Goal: Information Seeking & Learning: Learn about a topic

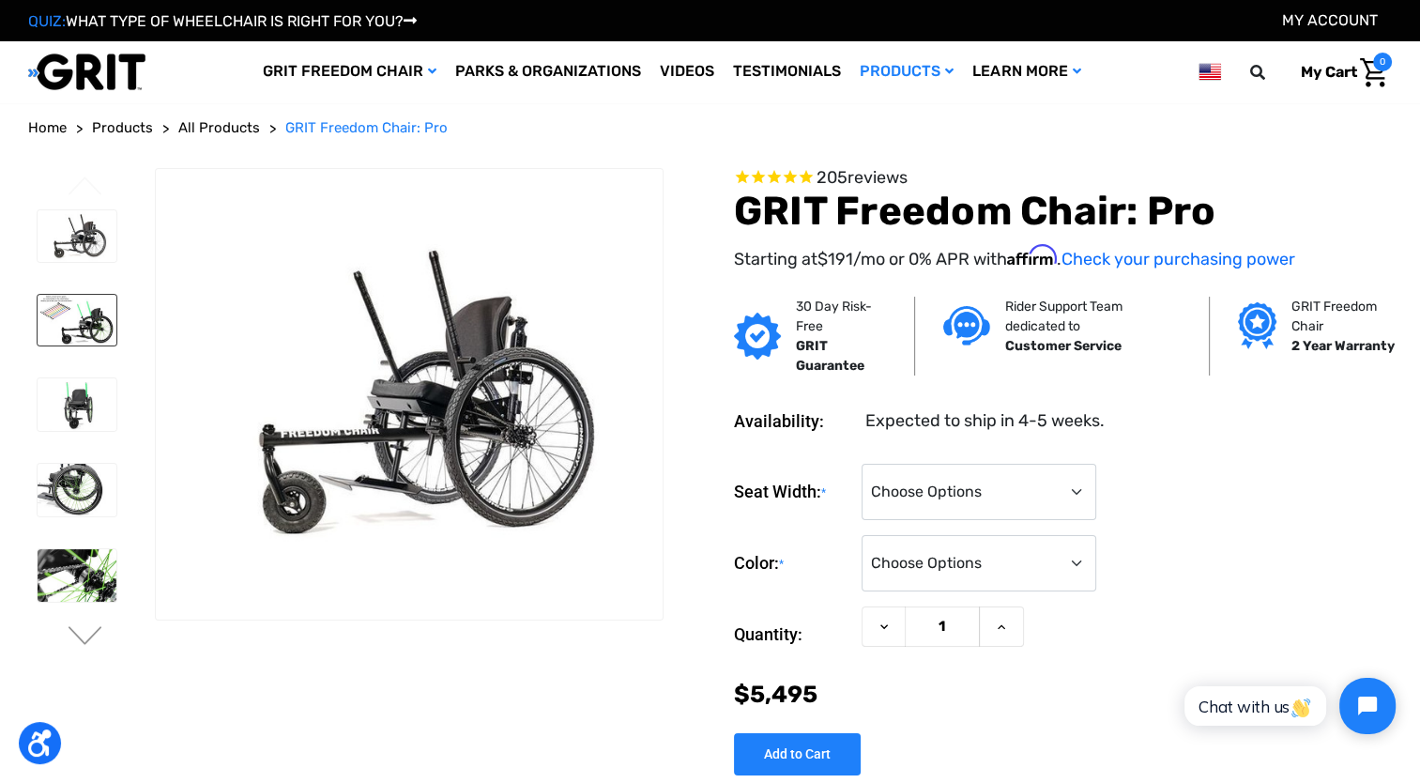
click at [94, 330] on img at bounding box center [77, 320] width 79 height 51
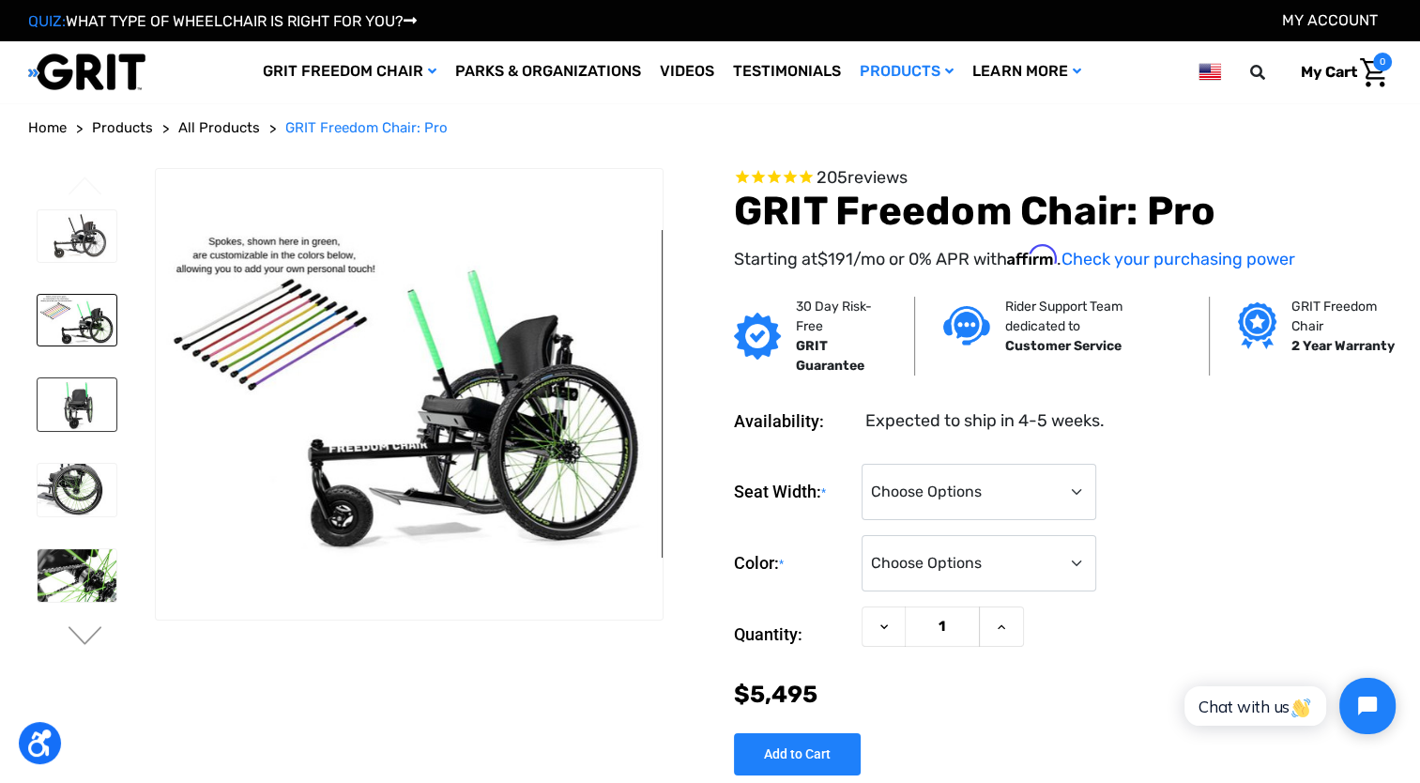
click at [84, 396] on img at bounding box center [77, 404] width 79 height 53
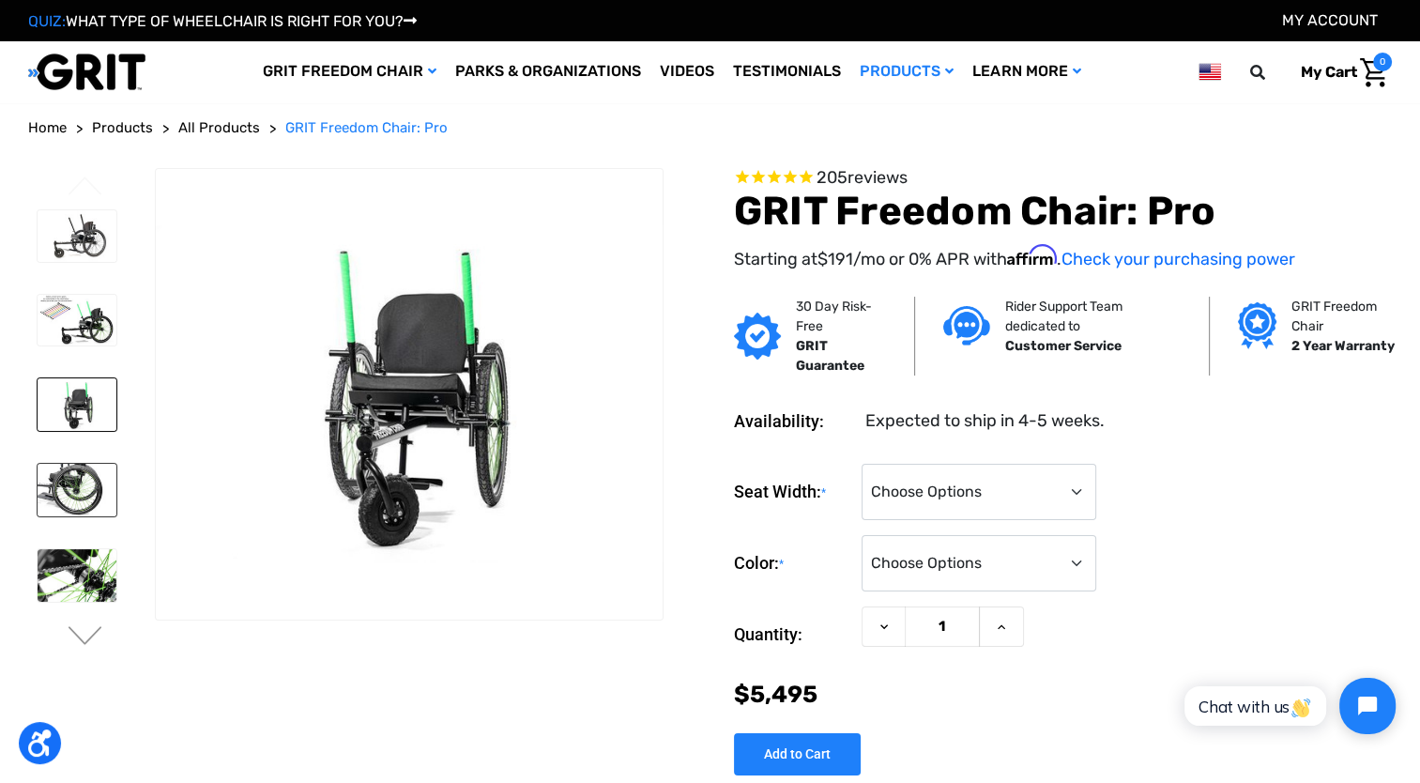
click at [85, 473] on img at bounding box center [77, 490] width 79 height 53
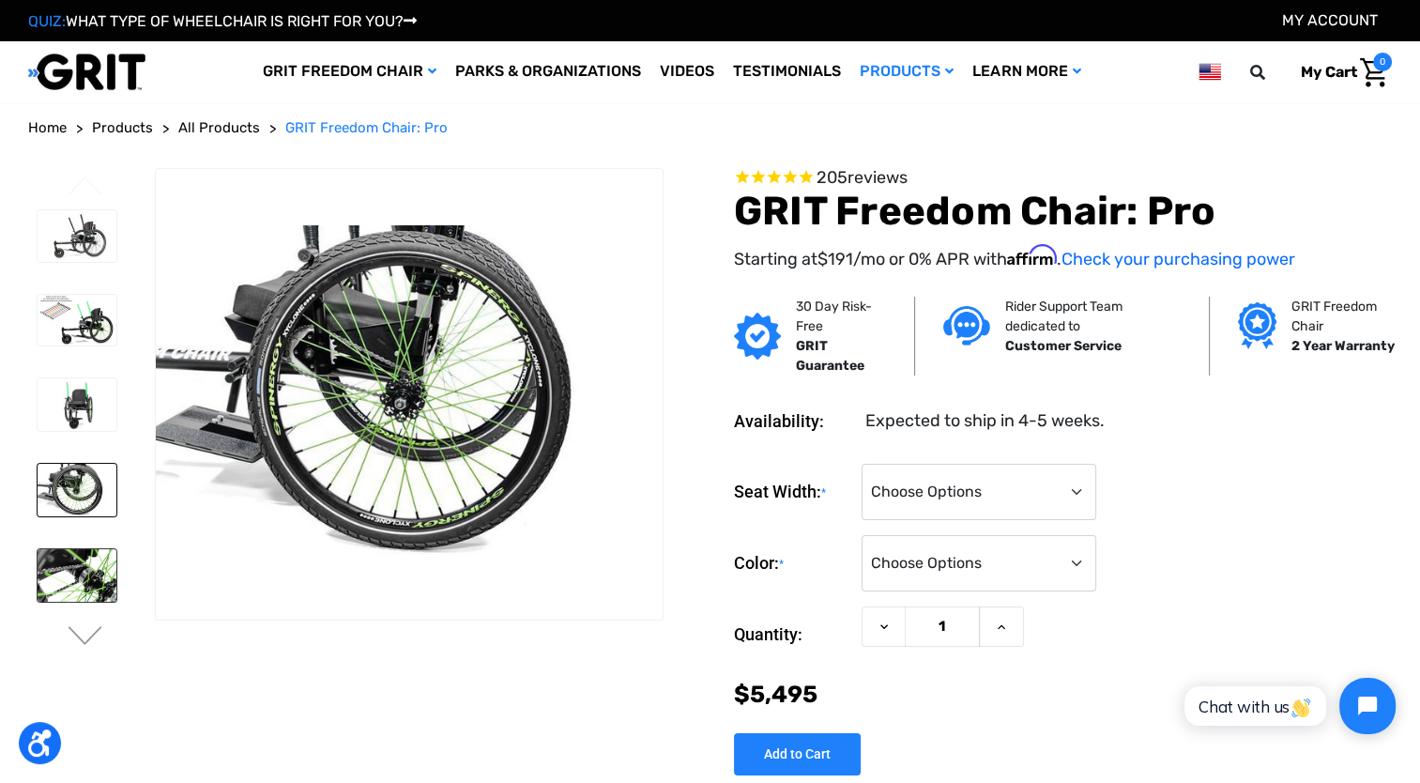
click at [83, 576] on img at bounding box center [77, 575] width 79 height 53
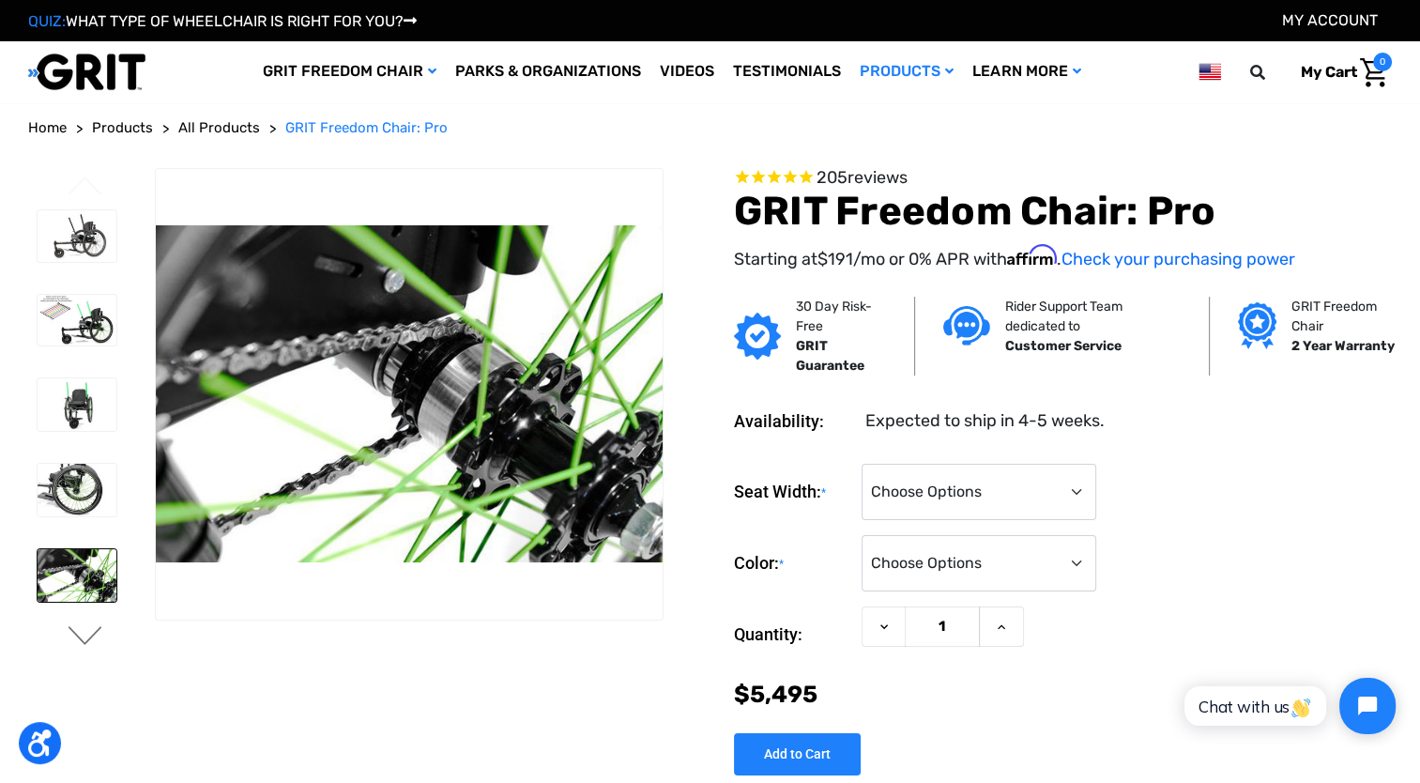
click at [82, 638] on button "Next" at bounding box center [85, 637] width 39 height 23
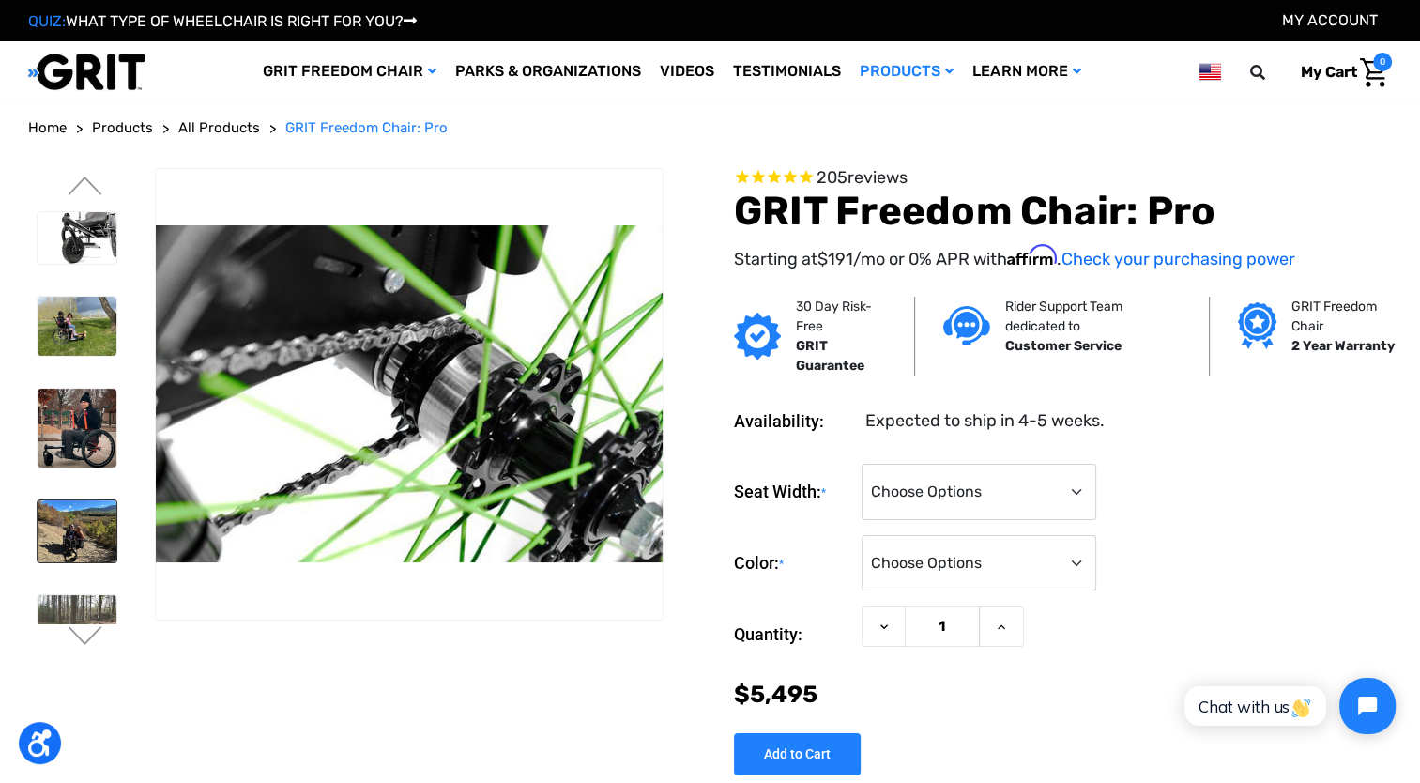
click at [83, 533] on img at bounding box center [77, 531] width 79 height 63
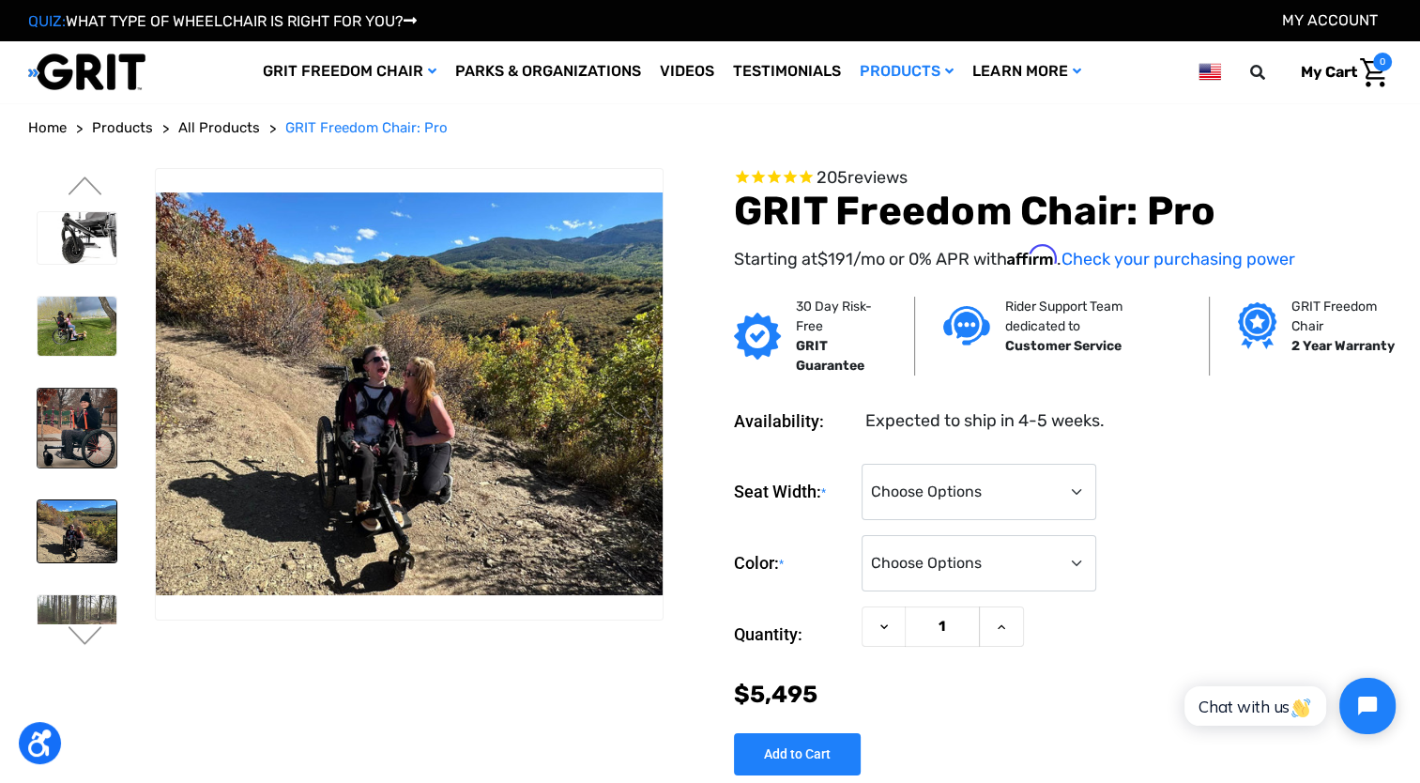
click at [86, 443] on img at bounding box center [77, 428] width 79 height 79
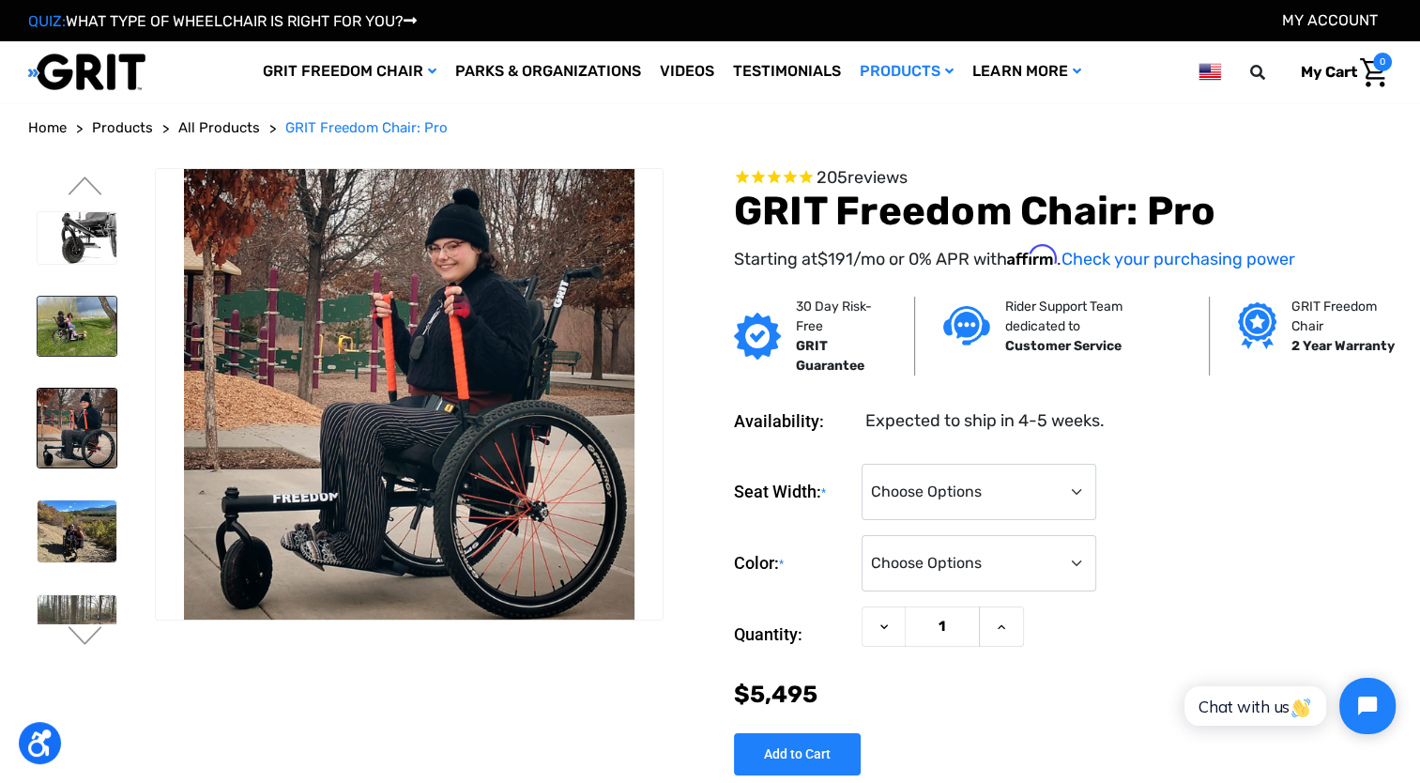
click at [79, 349] on img at bounding box center [77, 326] width 79 height 59
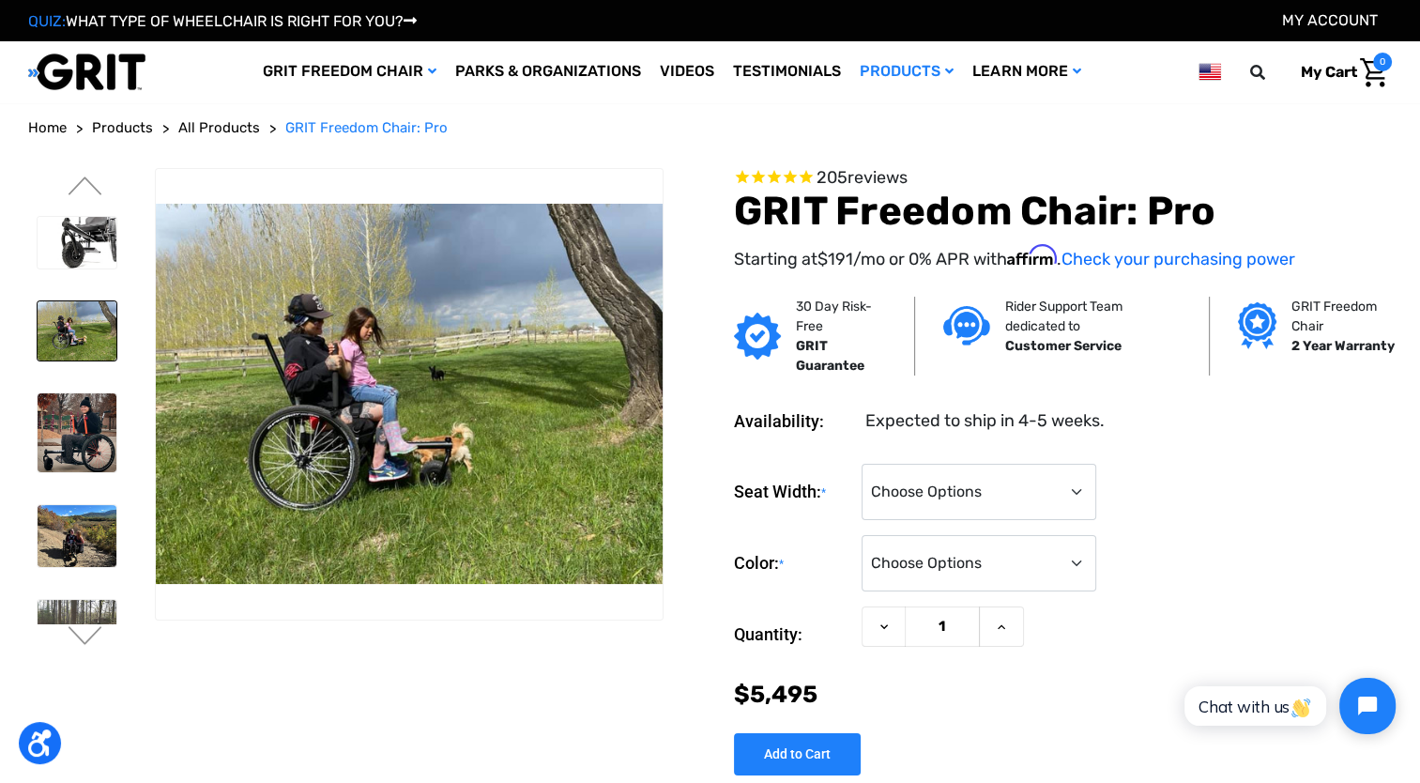
click at [42, 314] on img at bounding box center [77, 330] width 79 height 59
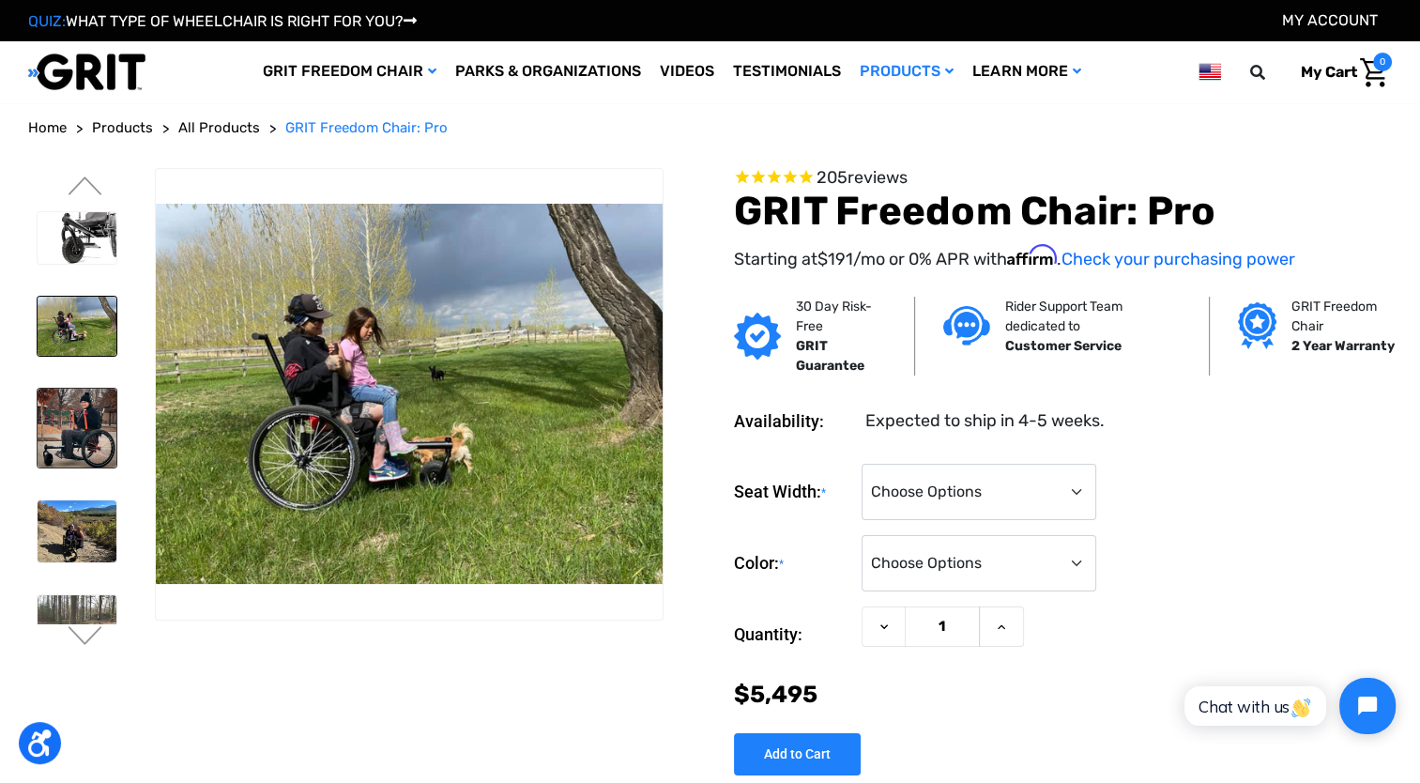
click at [54, 430] on img at bounding box center [77, 428] width 79 height 79
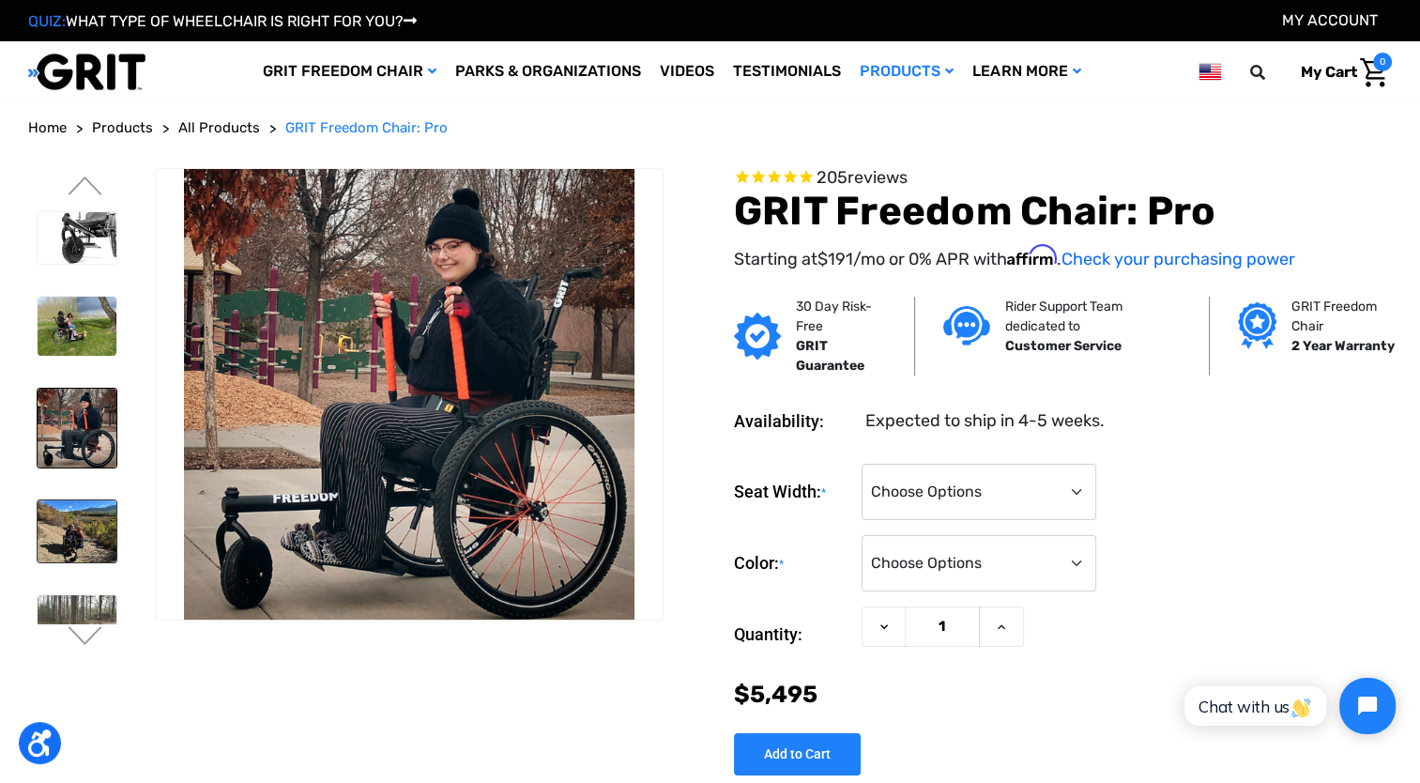
click at [56, 509] on img at bounding box center [77, 531] width 79 height 63
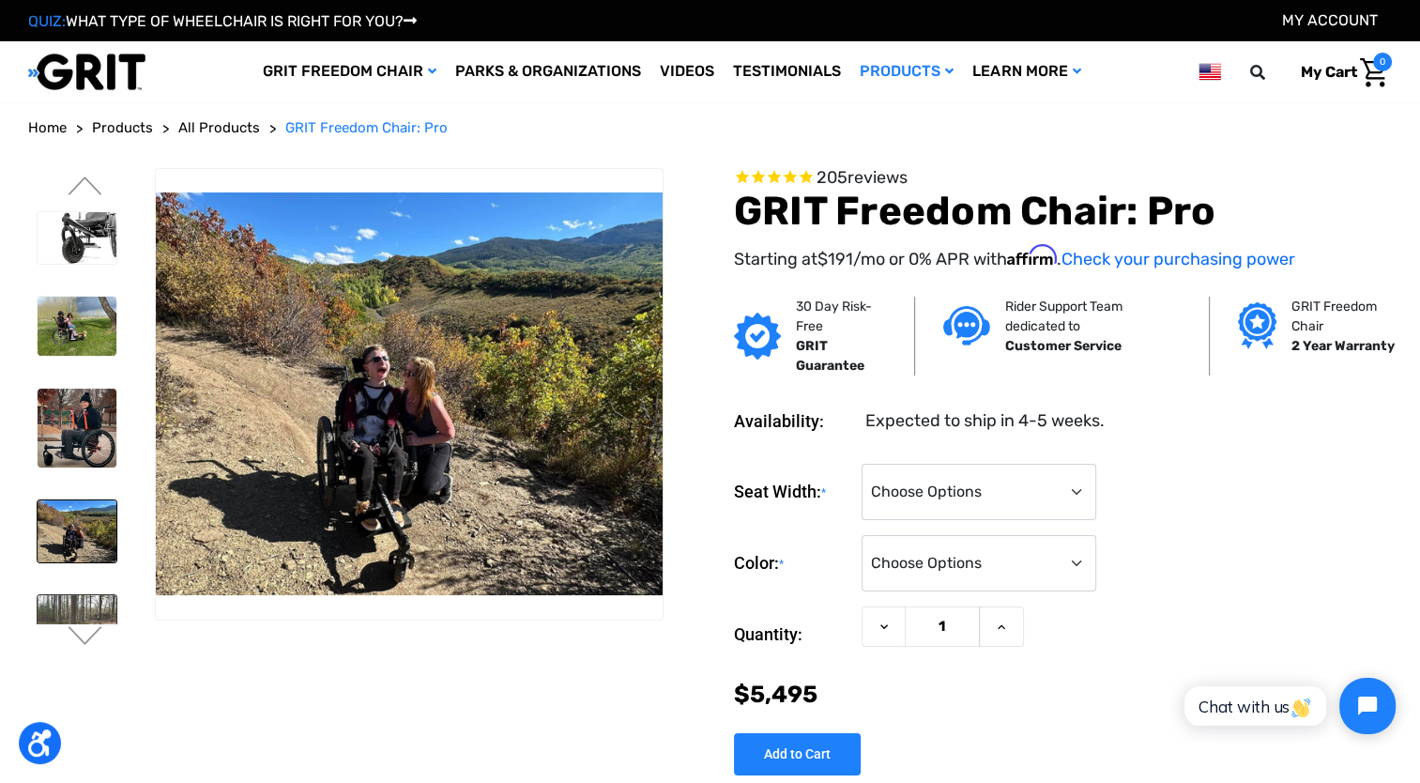
click at [64, 601] on img at bounding box center [77, 637] width 79 height 84
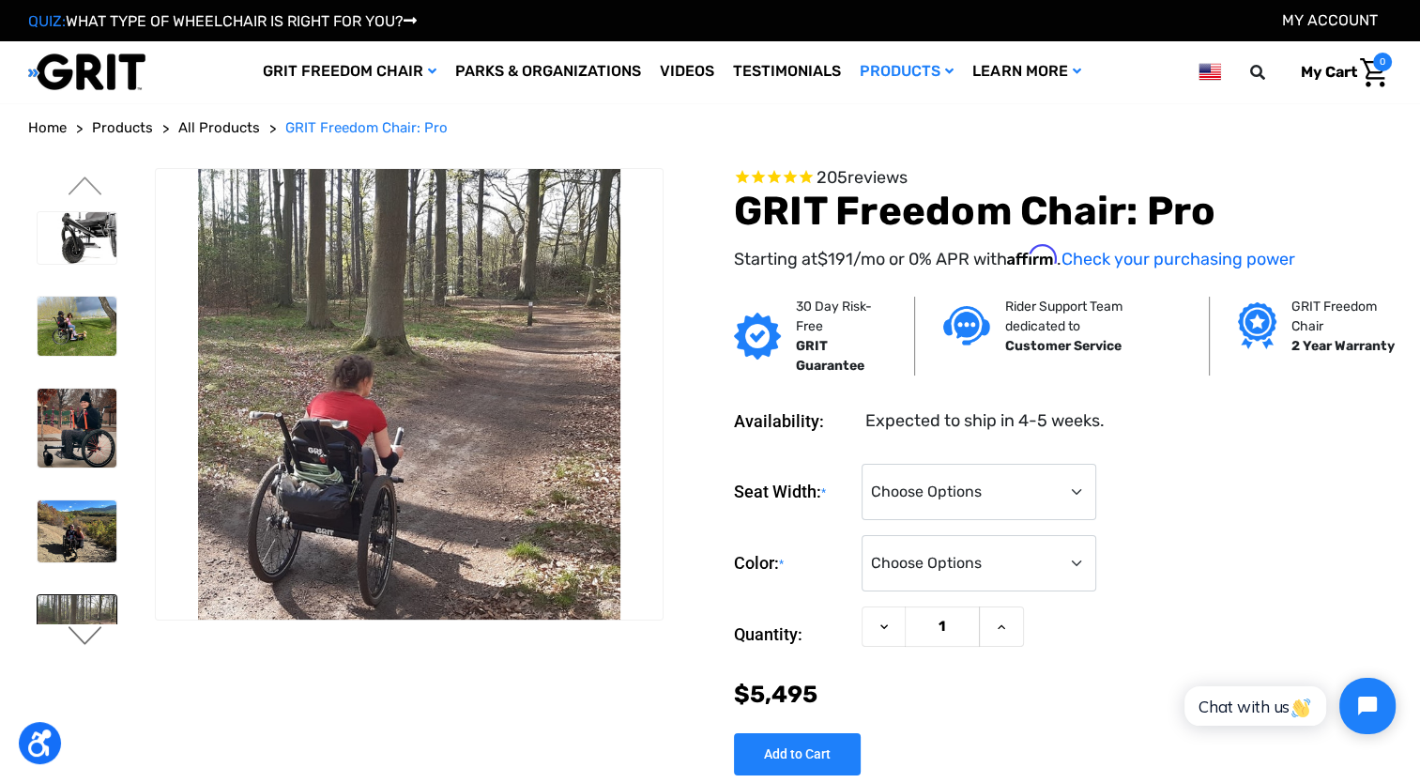
click at [75, 639] on button "Next" at bounding box center [85, 637] width 39 height 23
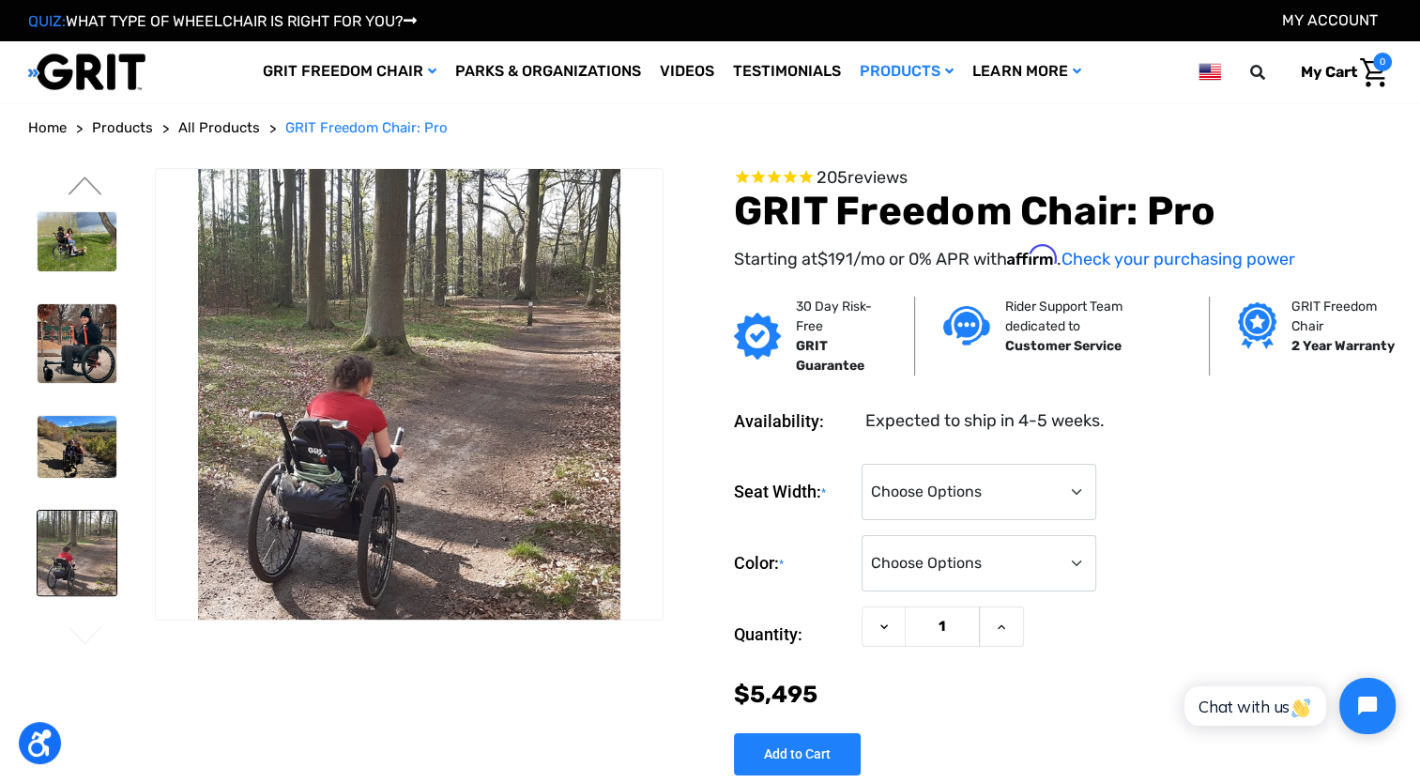
click at [75, 639] on button "Next" at bounding box center [85, 637] width 39 height 23
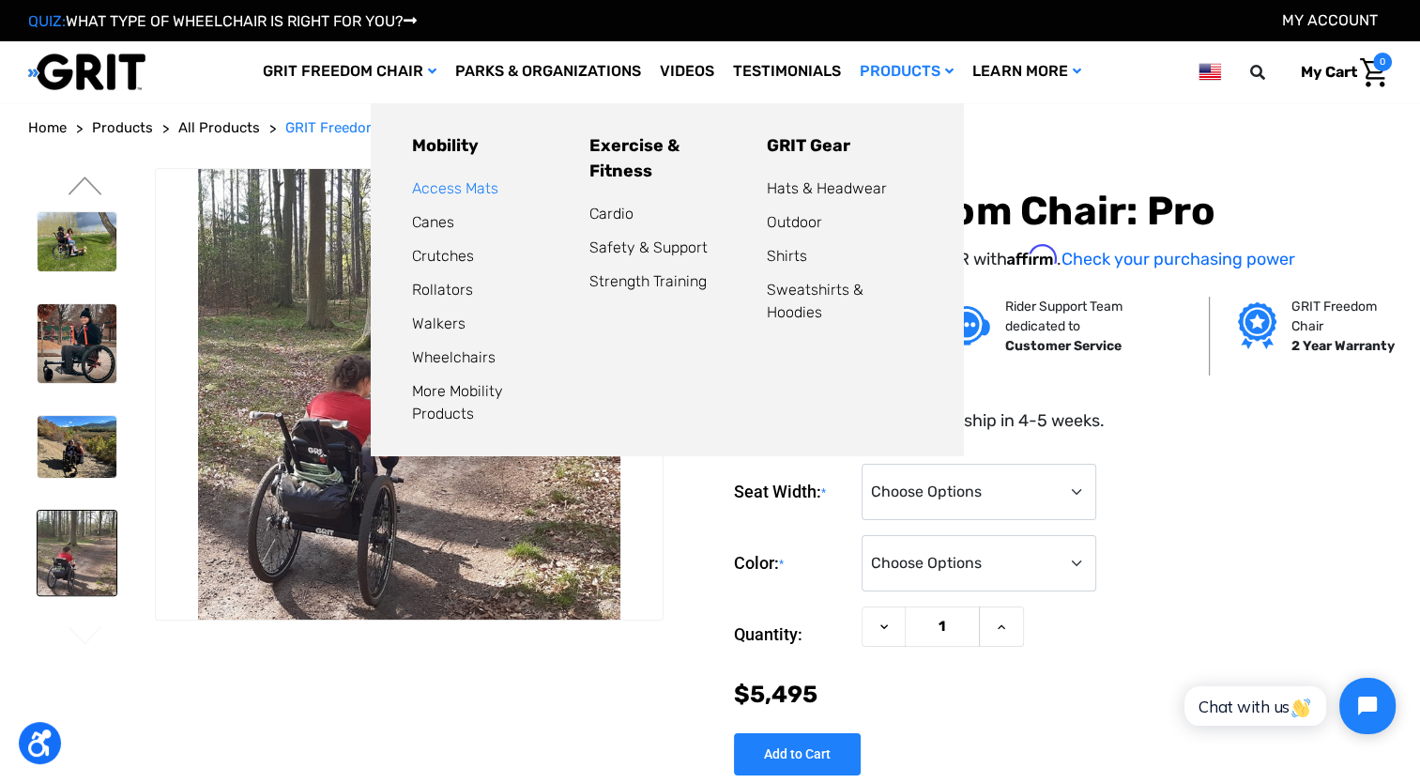
click at [498, 184] on link "Access Mats" at bounding box center [455, 188] width 86 height 18
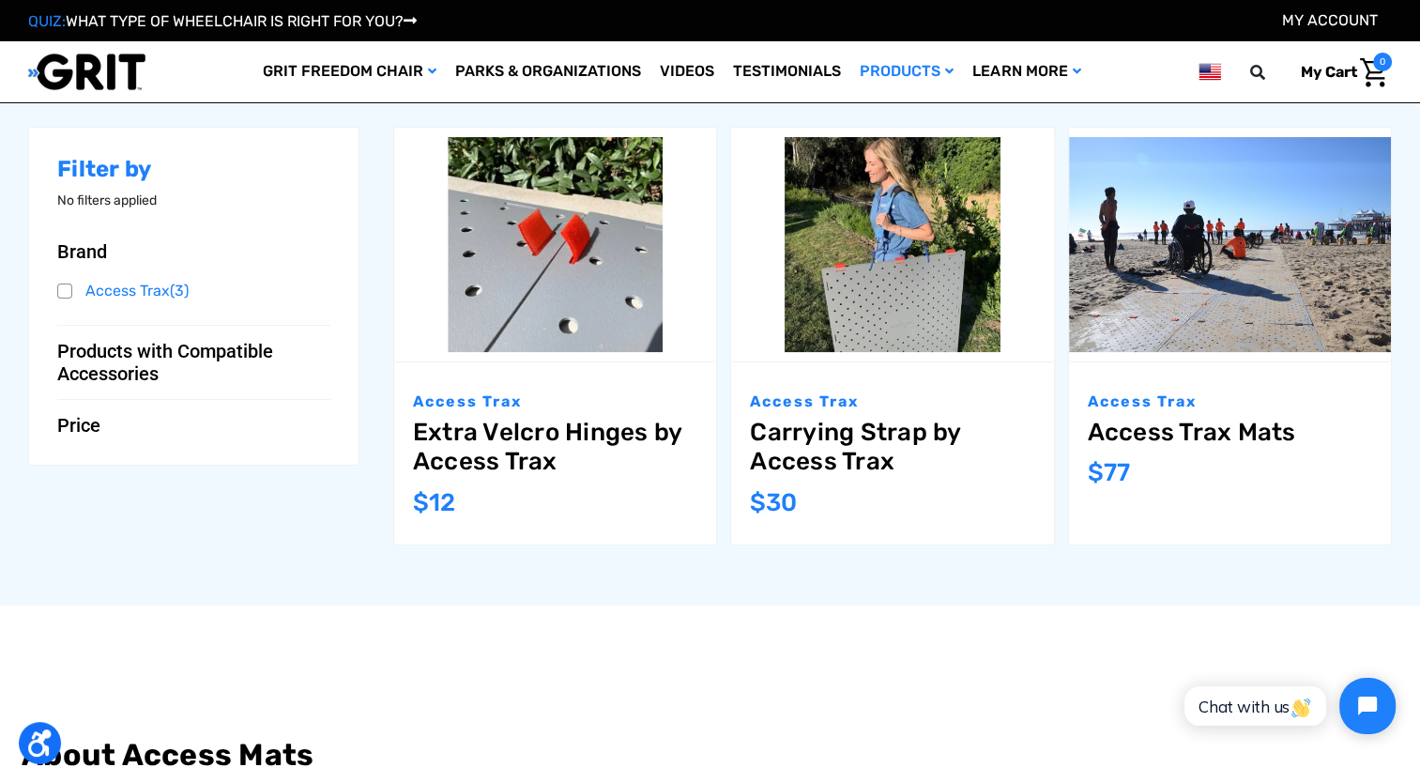
scroll to position [282, 0]
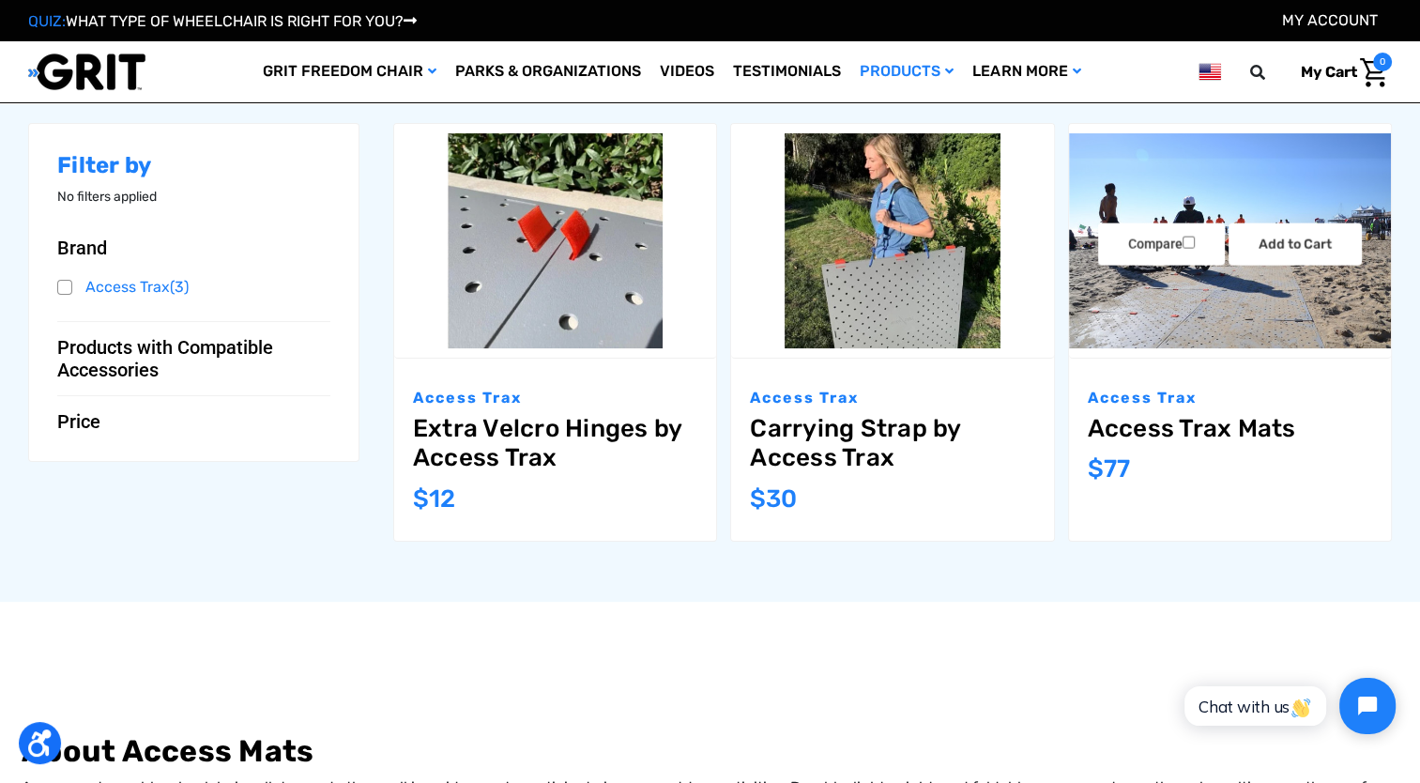
click at [1202, 302] on img "Access Trax Mats,$77.00\a" at bounding box center [1230, 240] width 322 height 215
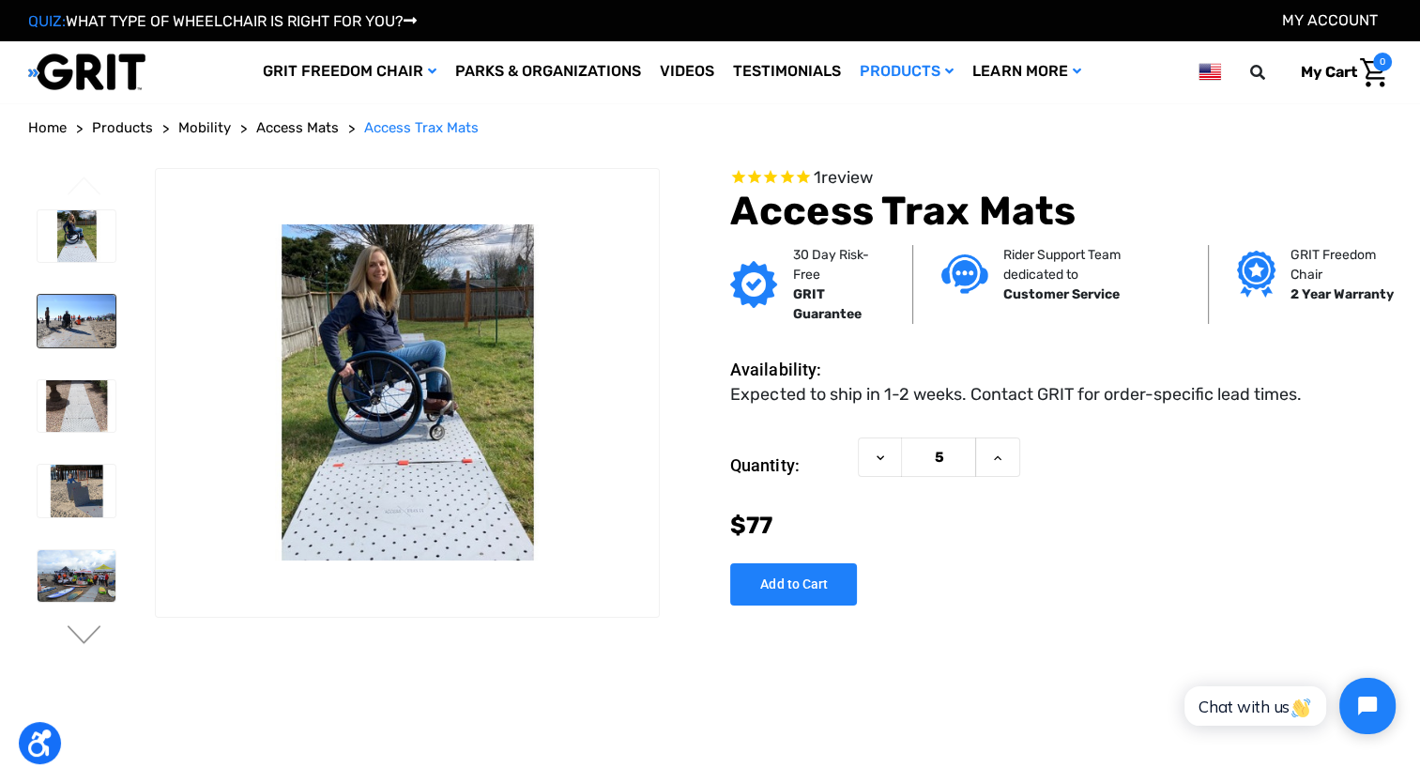
click at [70, 308] on img at bounding box center [77, 321] width 78 height 53
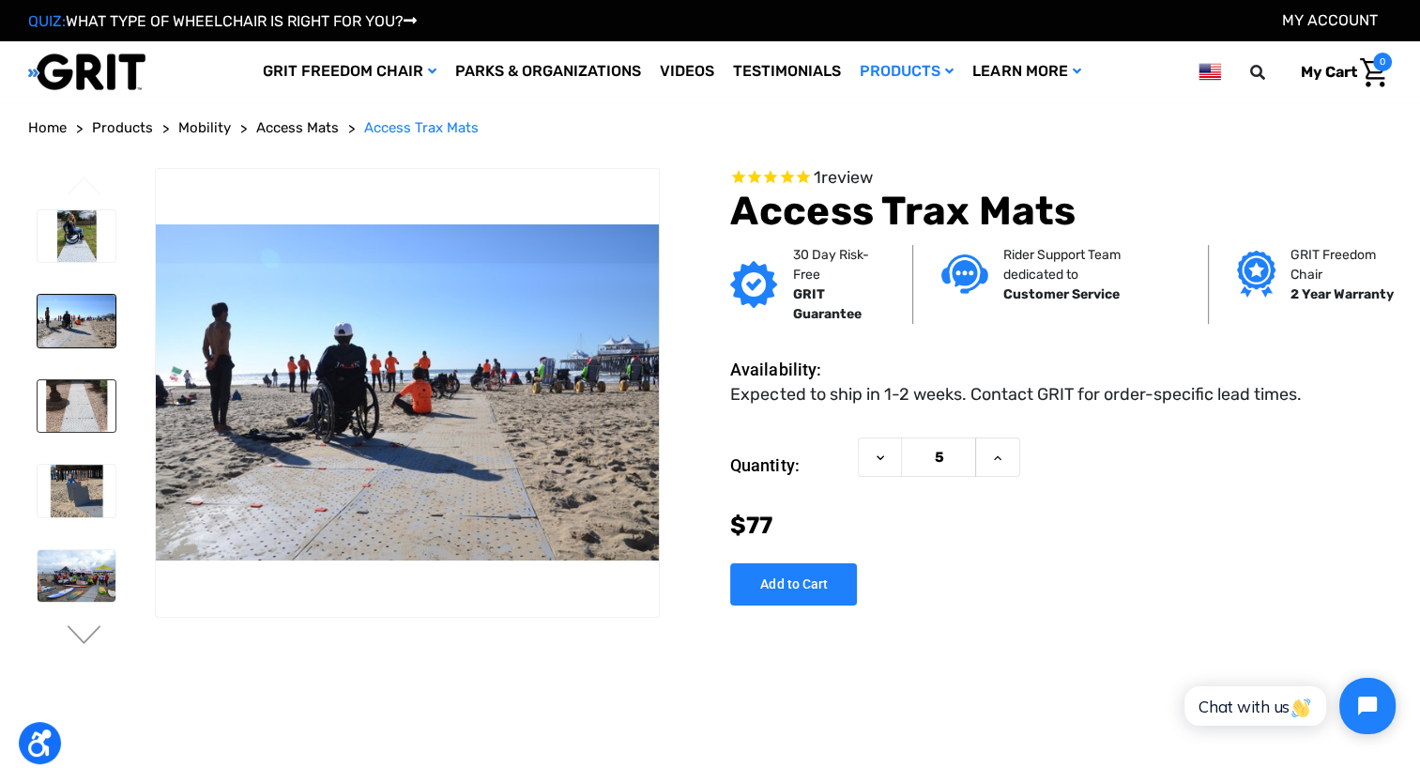
click at [60, 393] on img at bounding box center [77, 406] width 78 height 53
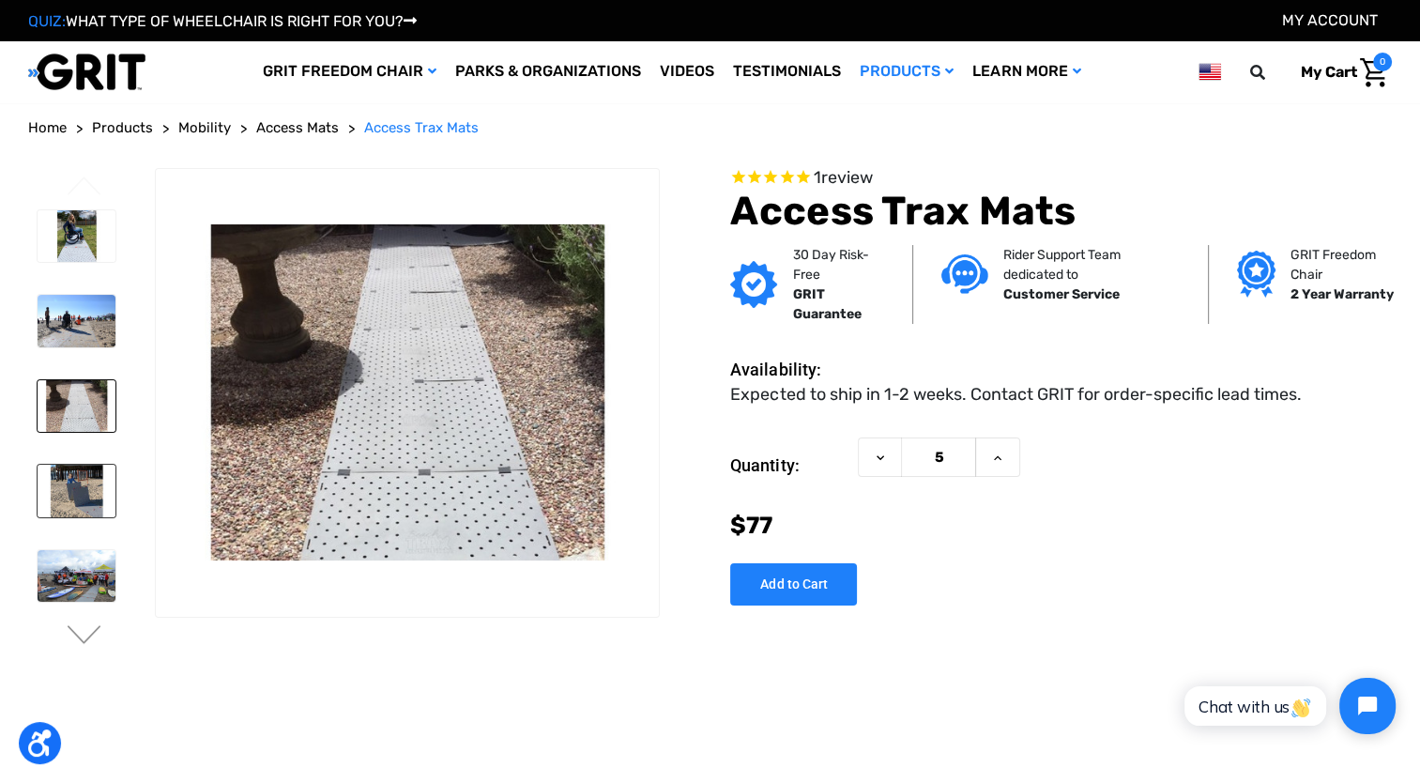
click at [68, 496] on img at bounding box center [77, 491] width 78 height 53
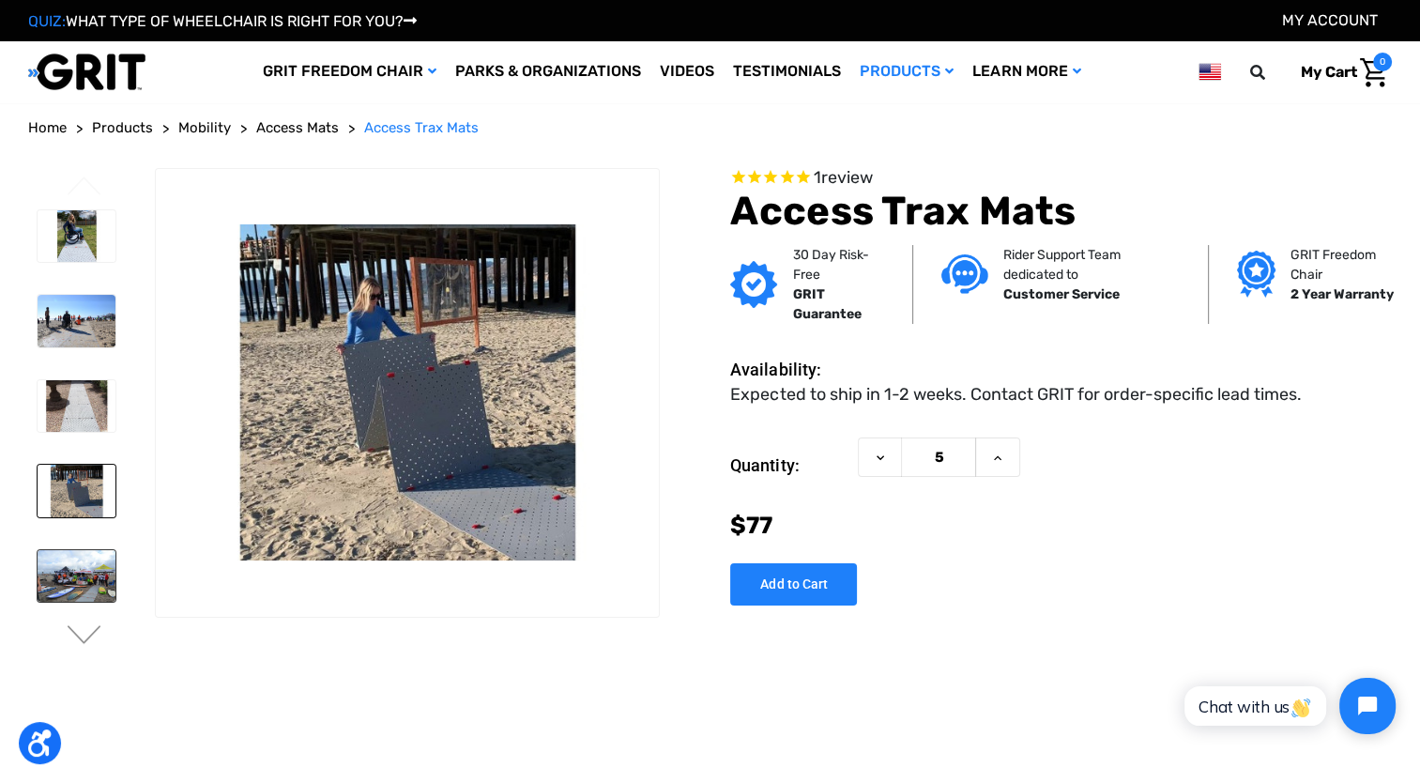
click at [71, 579] on img at bounding box center [77, 576] width 78 height 53
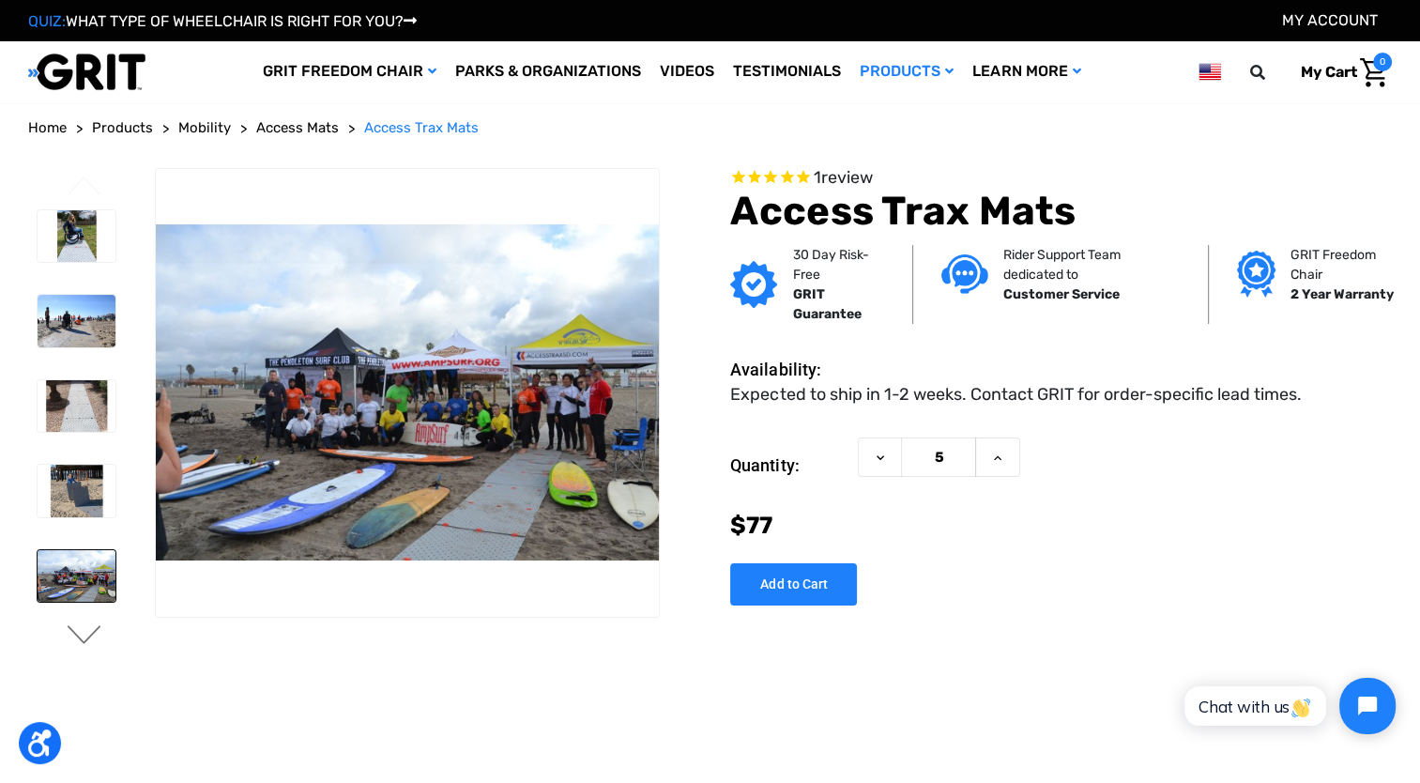
click at [81, 630] on button "Next" at bounding box center [84, 636] width 39 height 23
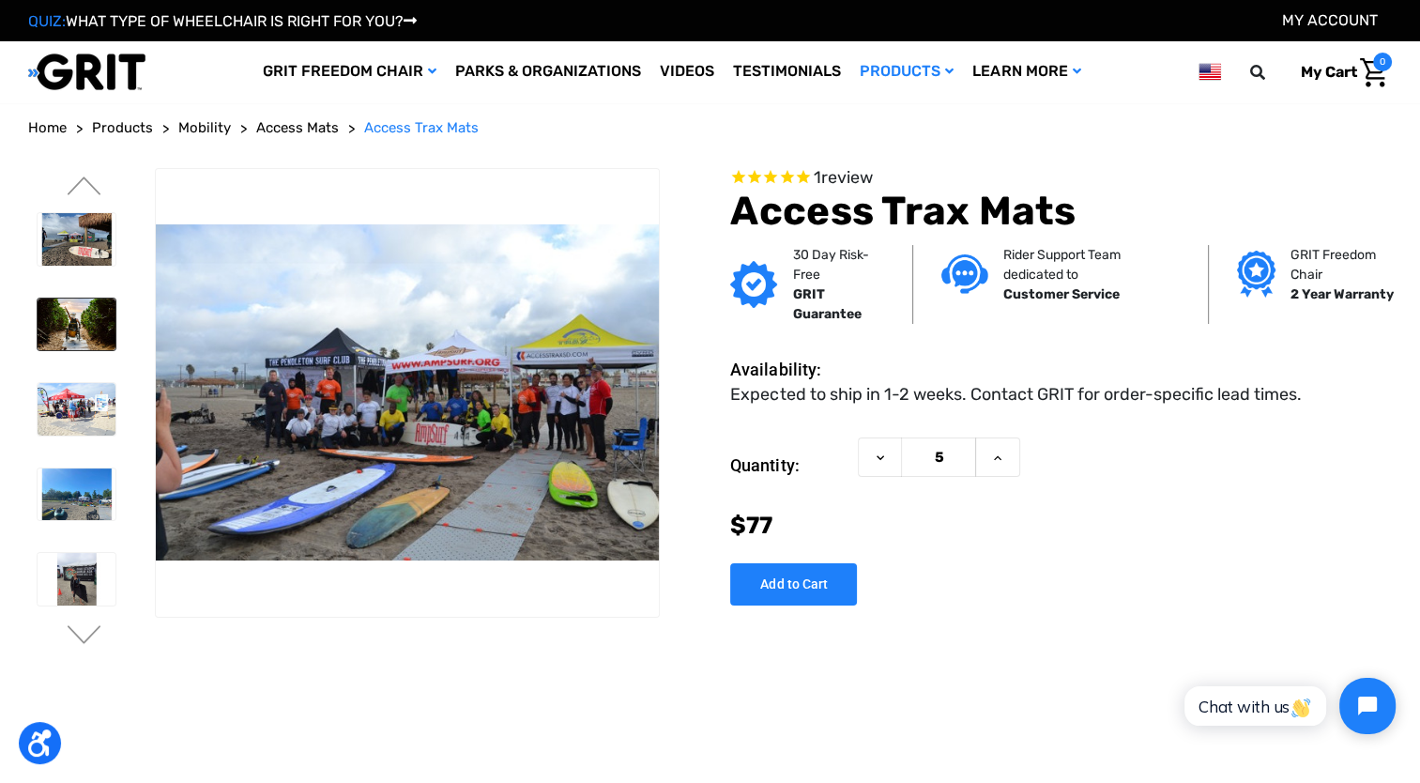
click at [79, 329] on img at bounding box center [77, 325] width 78 height 53
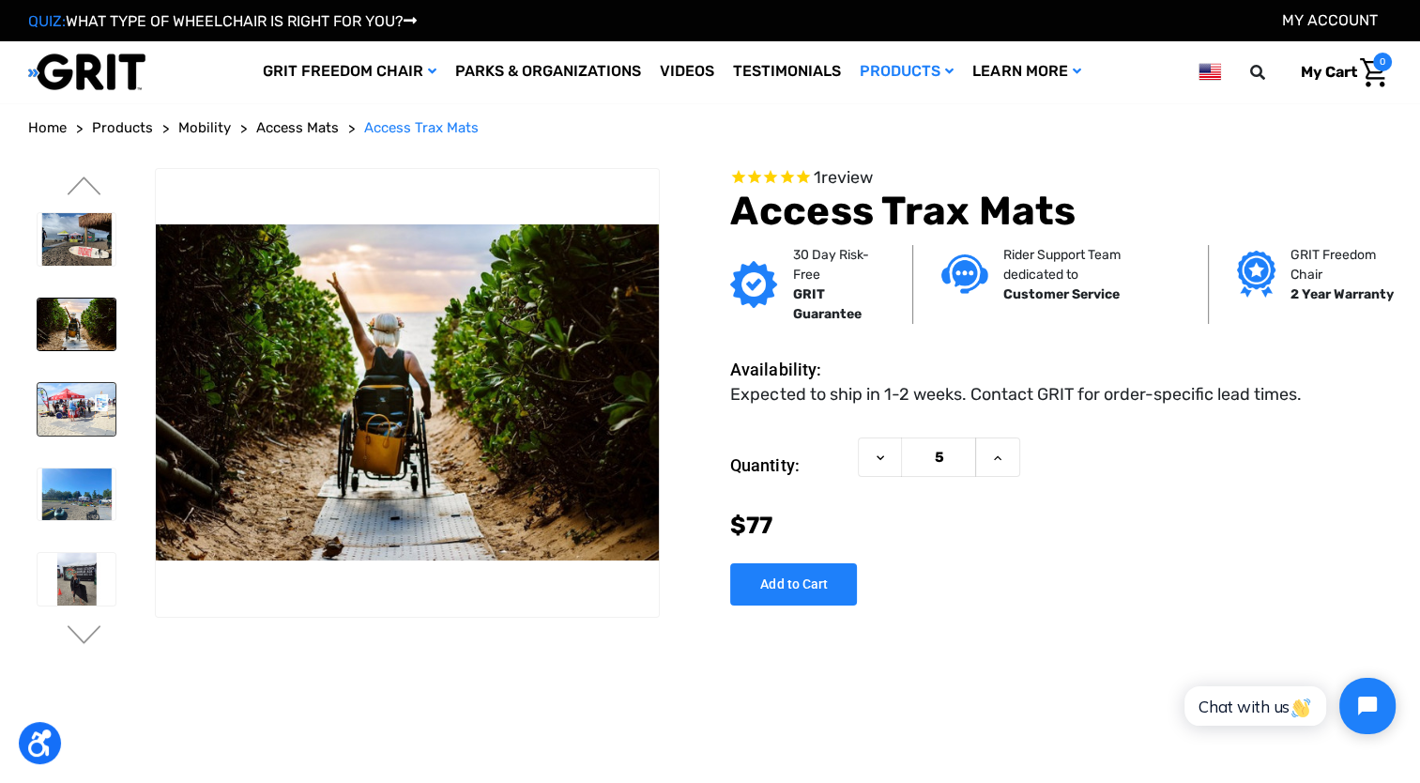
click at [76, 415] on img at bounding box center [77, 409] width 78 height 53
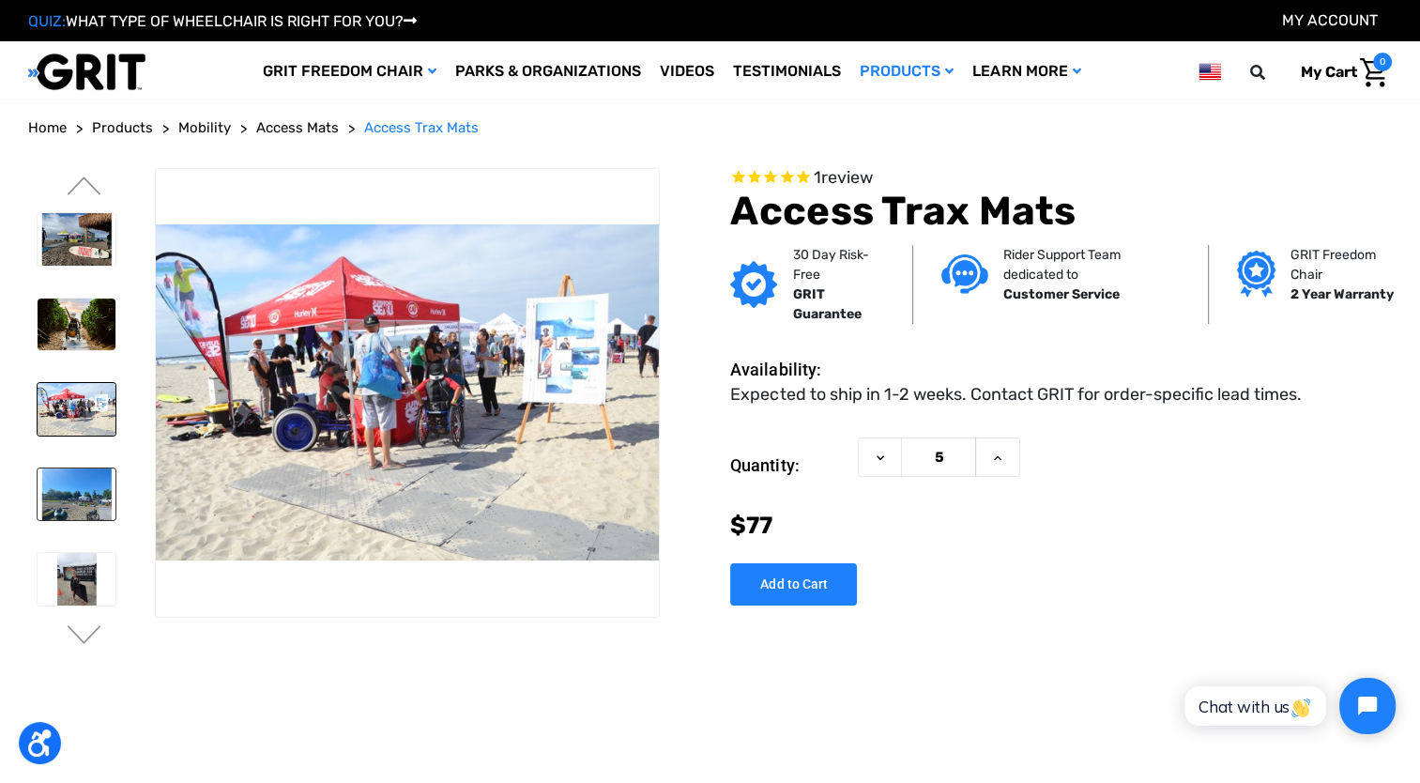
click at [77, 483] on img at bounding box center [77, 494] width 78 height 53
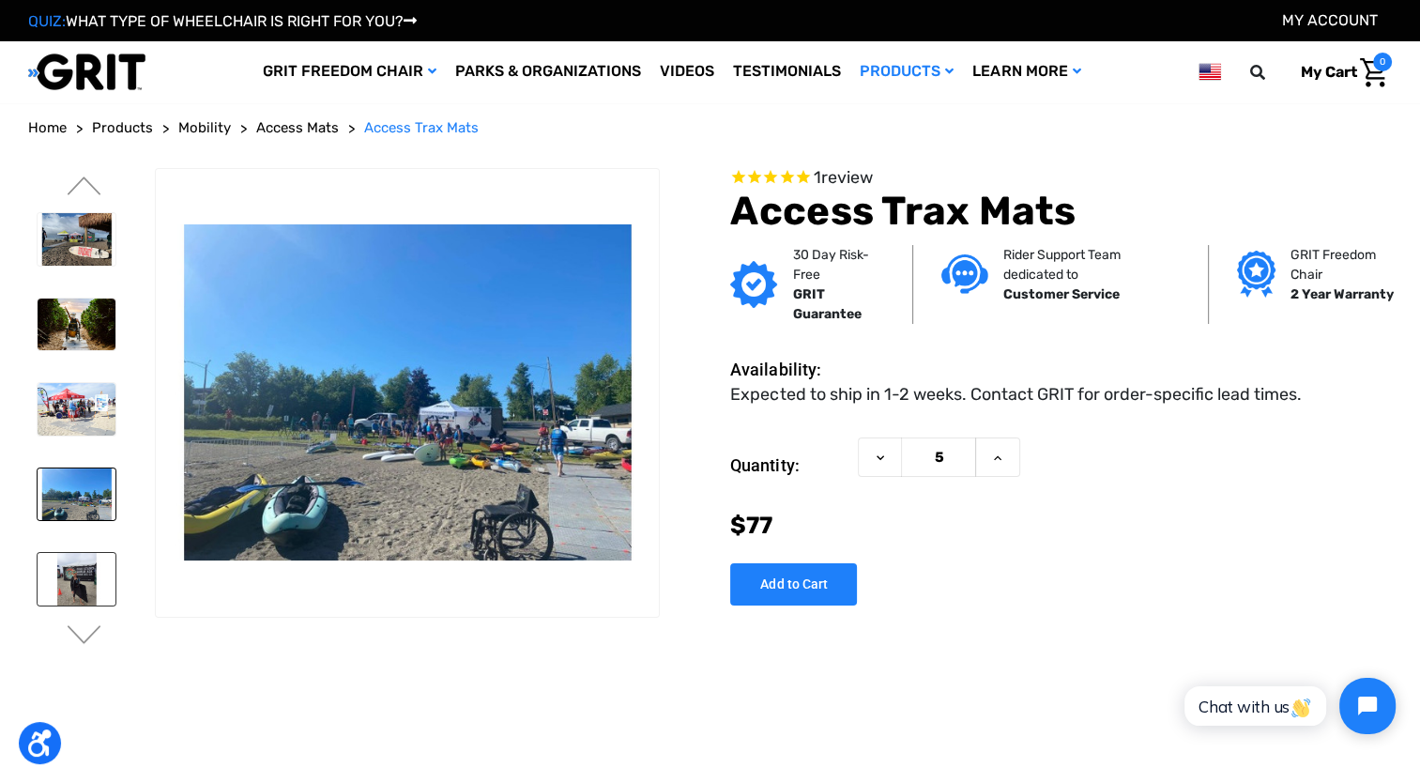
click at [86, 575] on img at bounding box center [77, 579] width 78 height 53
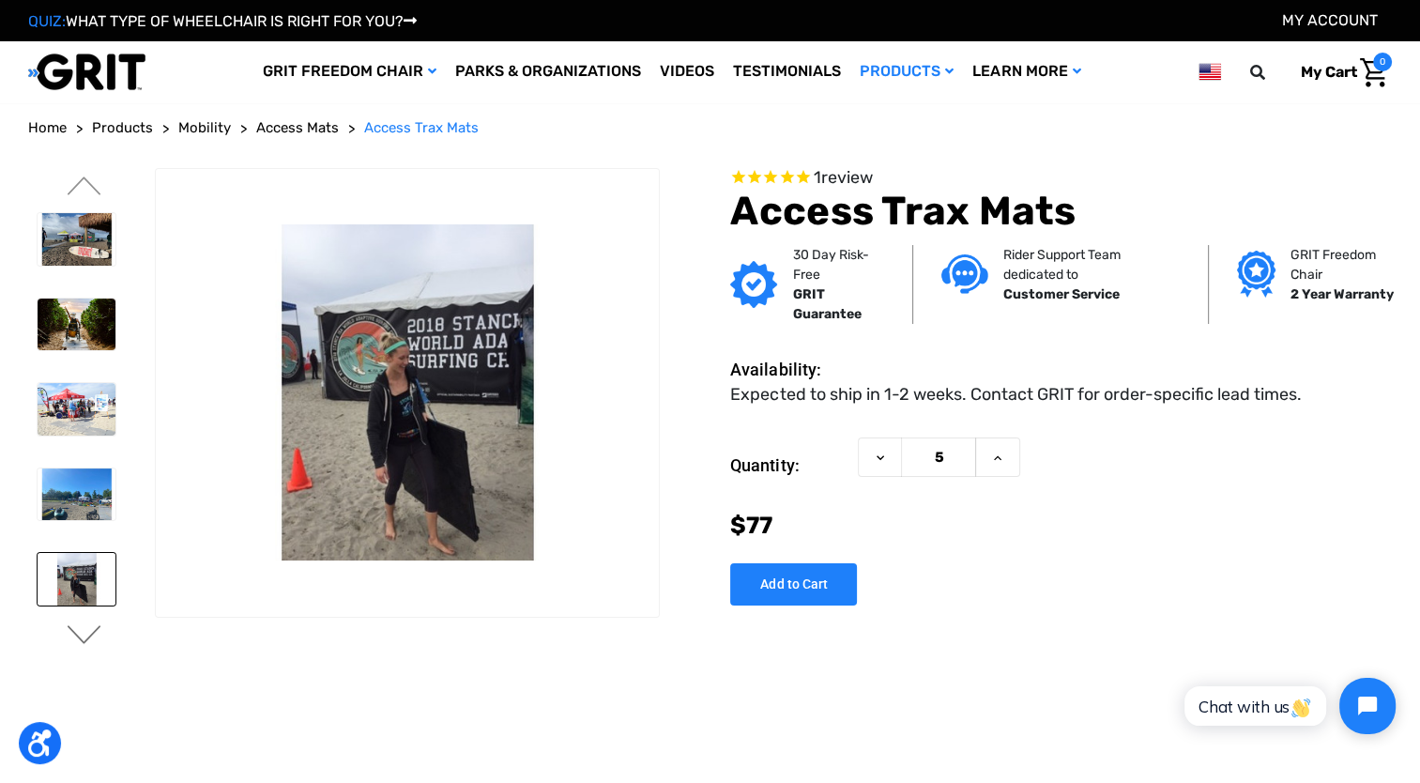
click at [79, 626] on button "Next" at bounding box center [84, 636] width 39 height 23
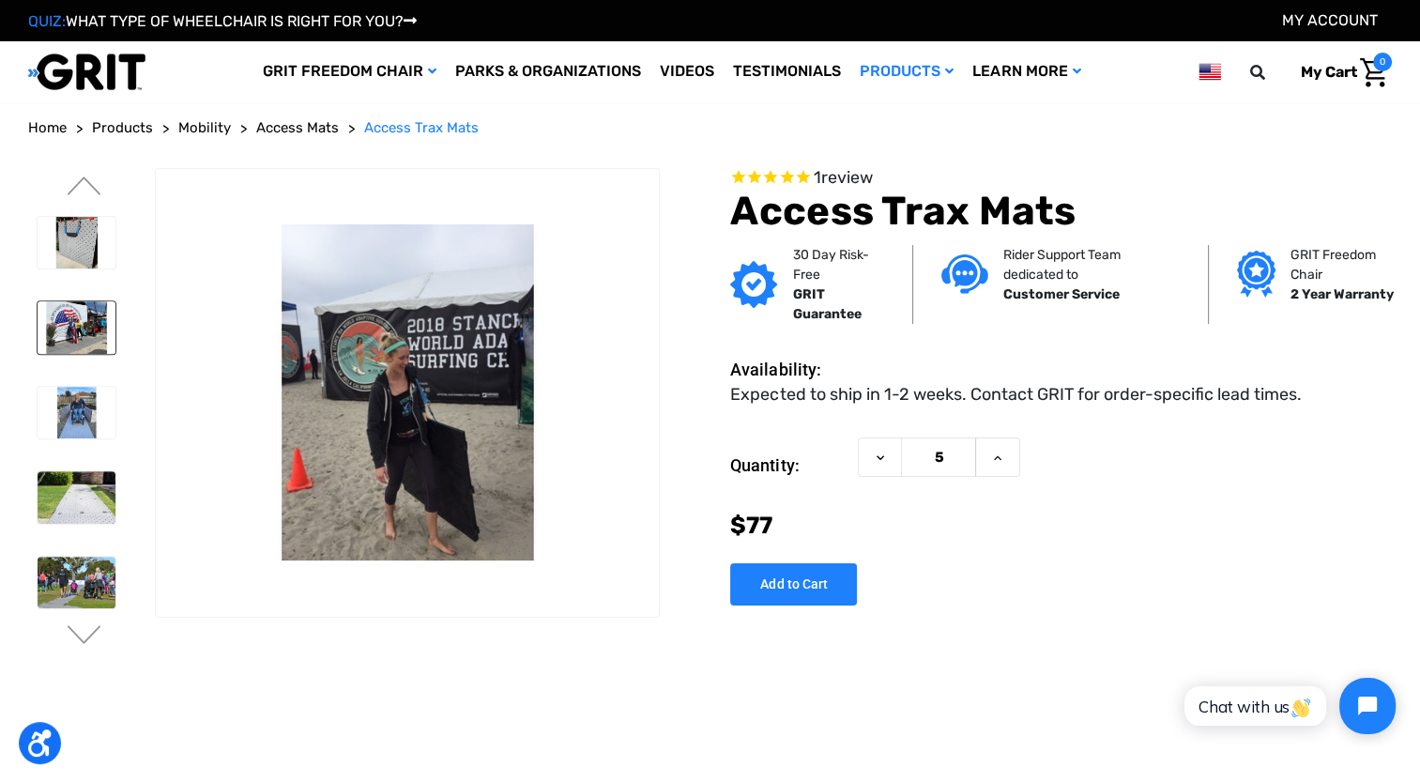
click at [66, 301] on img at bounding box center [77, 327] width 78 height 53
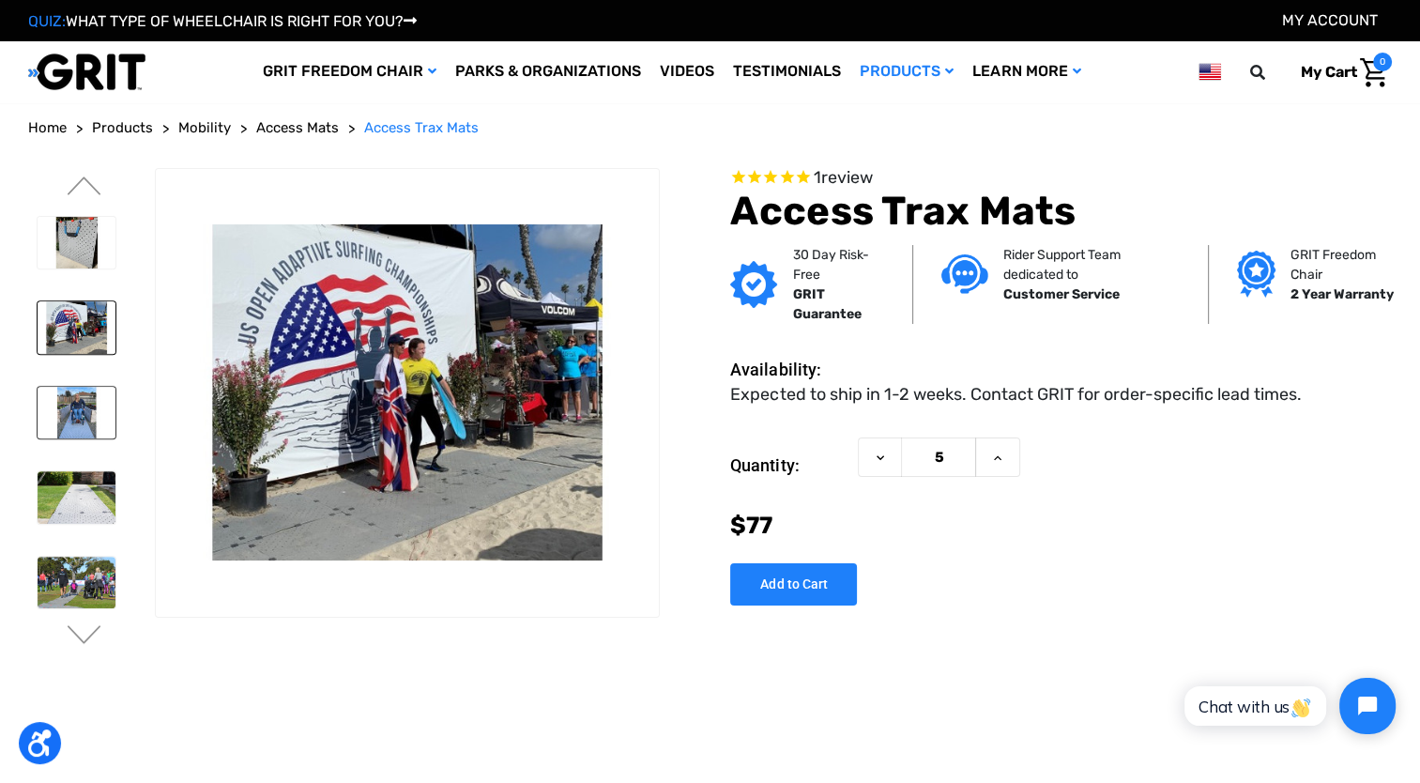
click at [77, 389] on img at bounding box center [77, 413] width 78 height 53
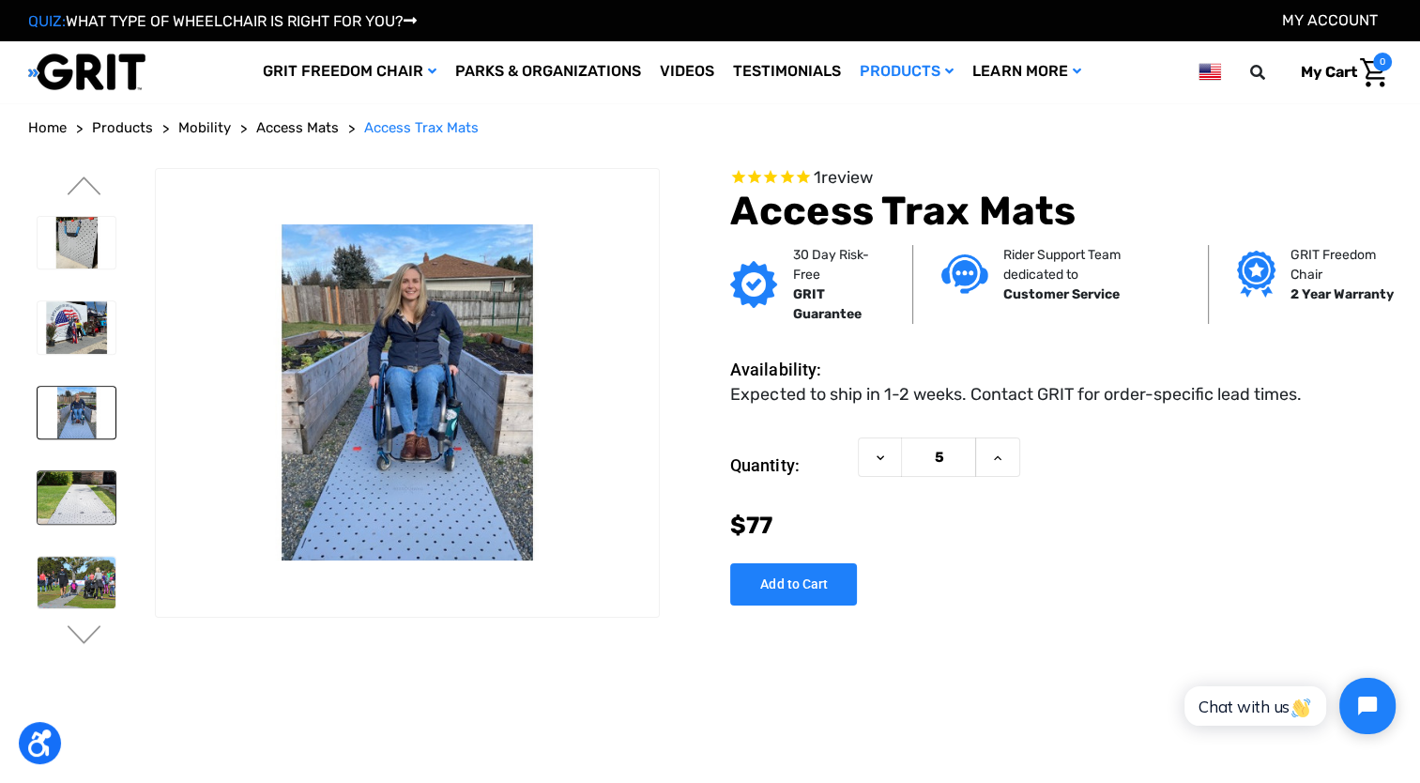
click at [78, 487] on img at bounding box center [77, 497] width 78 height 53
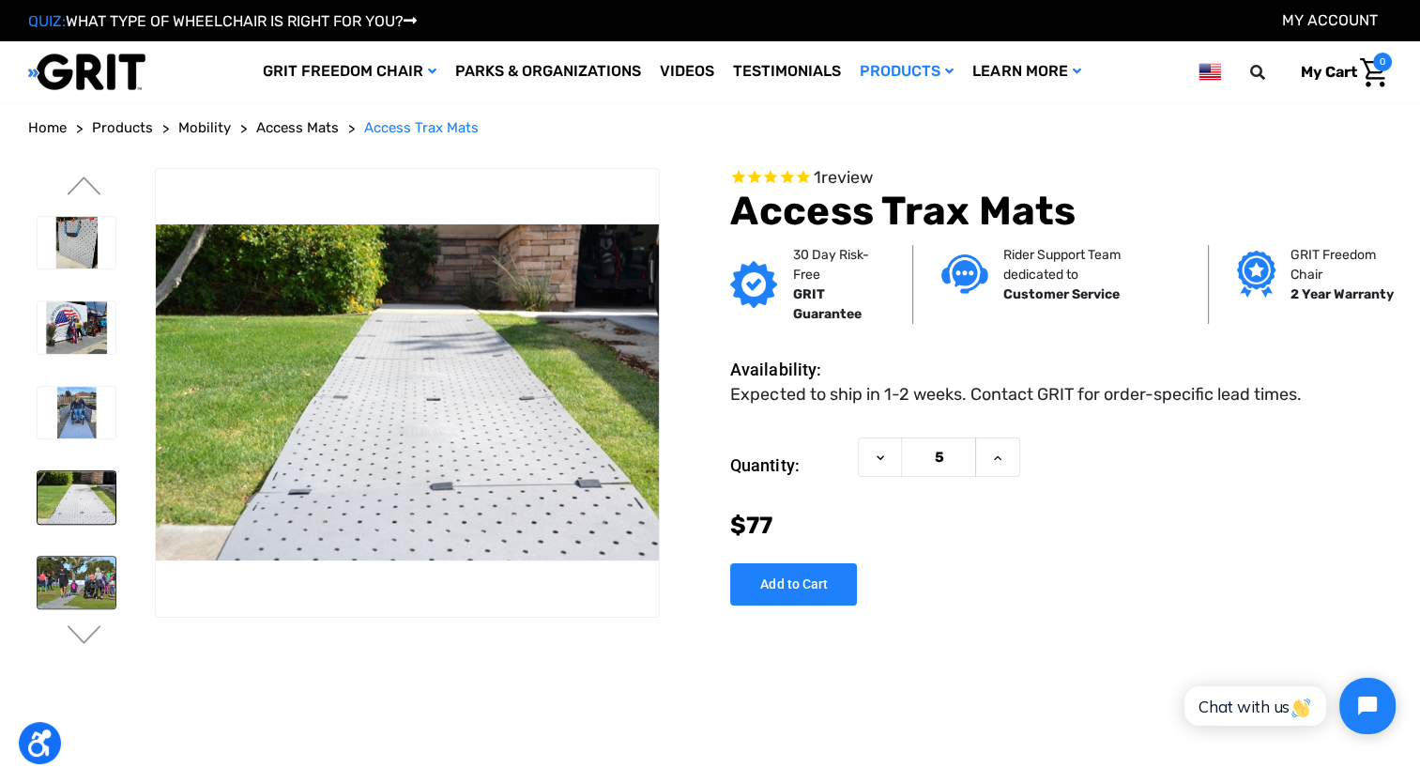
click at [94, 575] on img at bounding box center [77, 583] width 78 height 53
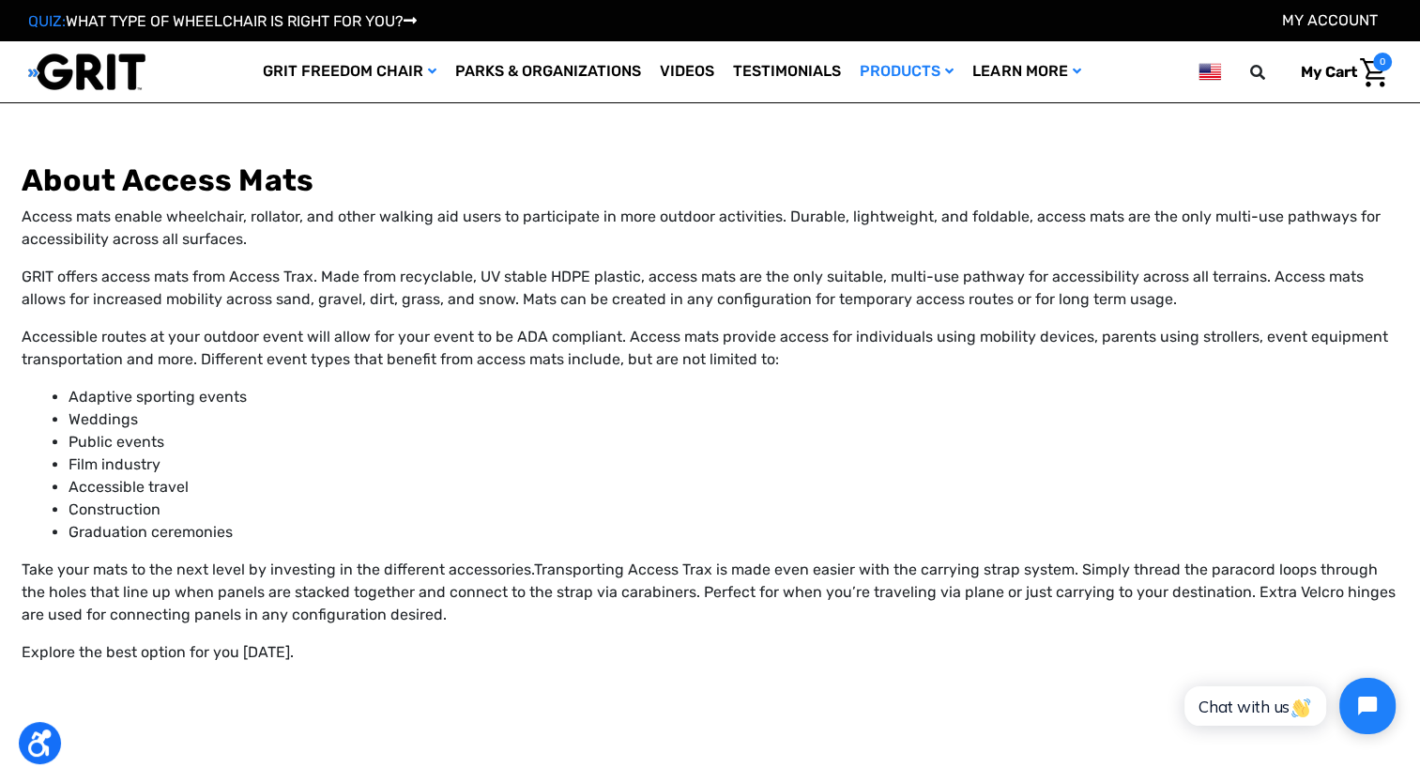
scroll to position [848, 0]
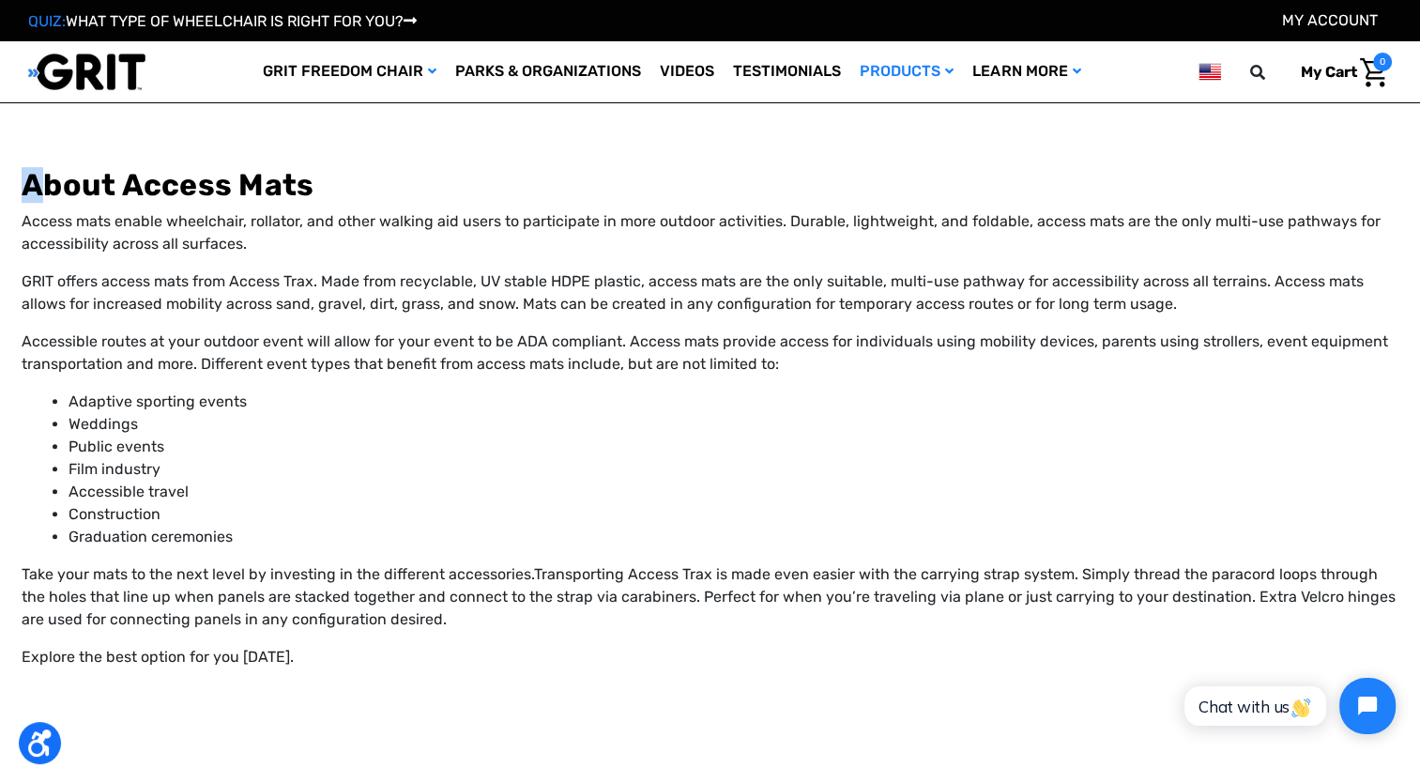
drag, startPoint x: 11, startPoint y: 185, endPoint x: 38, endPoint y: 193, distance: 27.6
click at [38, 193] on div "About Access Mats Access mats enable wheelchair, rollator, and other walking ai…" at bounding box center [710, 444] width 1420 height 554
drag, startPoint x: 38, startPoint y: 193, endPoint x: 24, endPoint y: 208, distance: 20.0
click at [24, 208] on div "About Access Mats Access mats enable wheelchair, rollator, and other walking ai…" at bounding box center [710, 436] width 1377 height 539
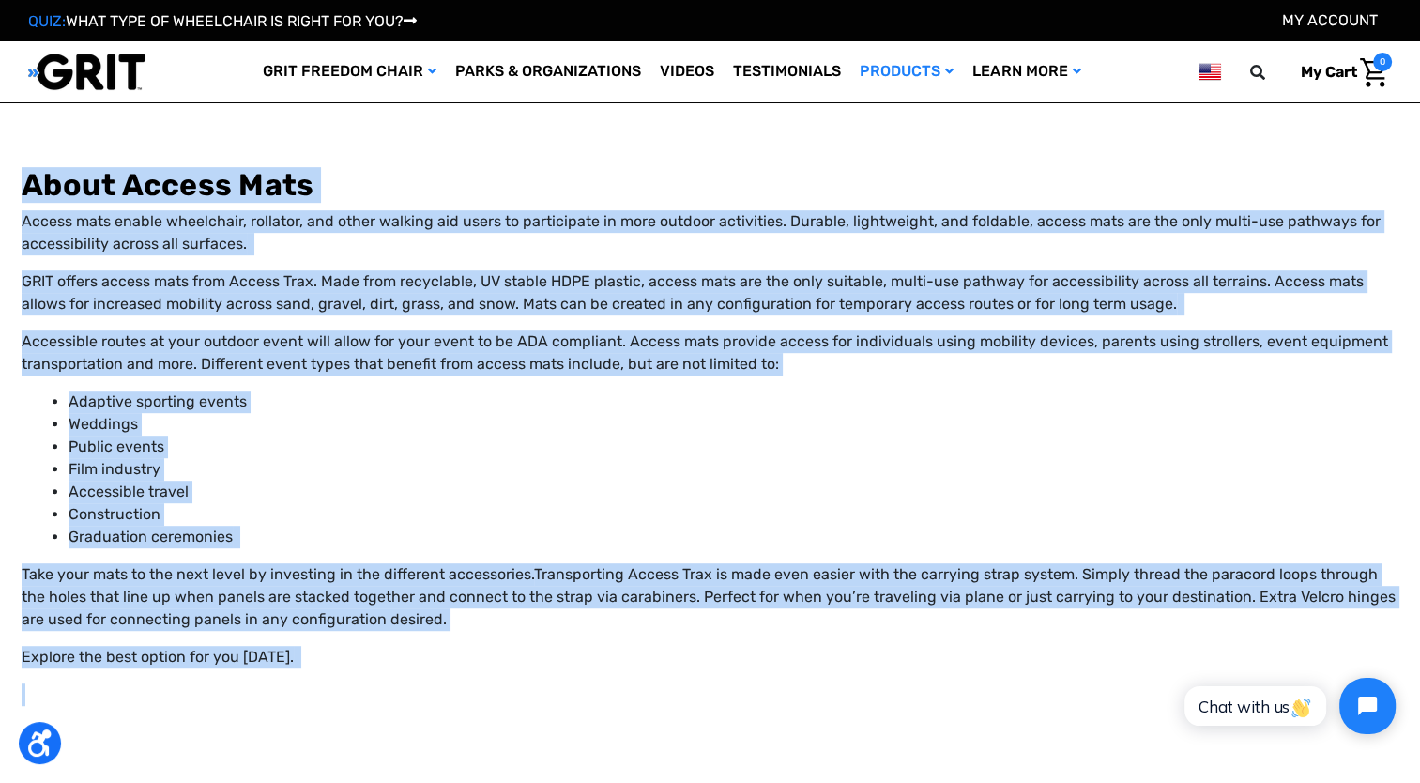
drag, startPoint x: 13, startPoint y: 186, endPoint x: 232, endPoint y: 678, distance: 538.4
click at [236, 683] on div "About Access Mats Access mats enable wheelchair, rollator, and other walking ai…" at bounding box center [710, 444] width 1420 height 554
click at [606, 698] on p at bounding box center [710, 694] width 1377 height 23
